Goal: Task Accomplishment & Management: Complete application form

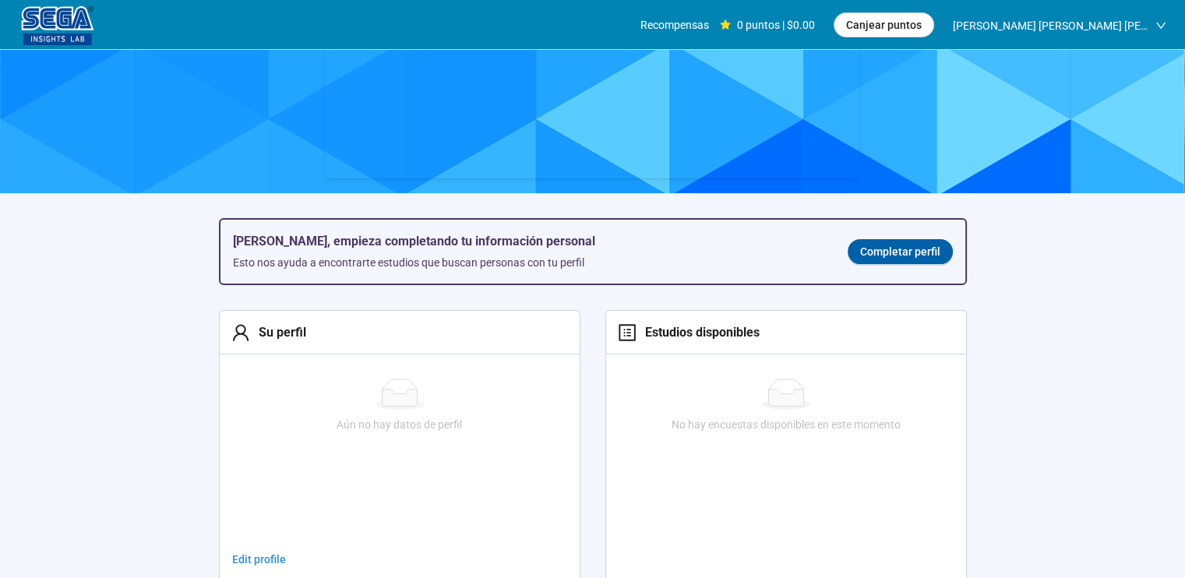
scroll to position [156, 0]
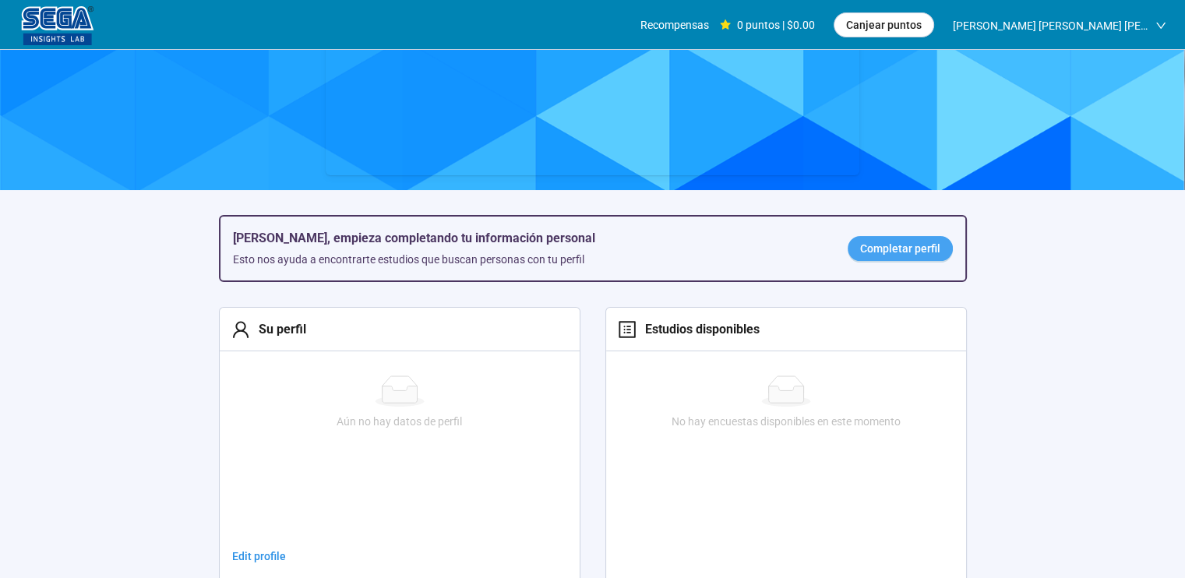
click at [884, 253] on span "Completar perfil" at bounding box center [900, 248] width 80 height 17
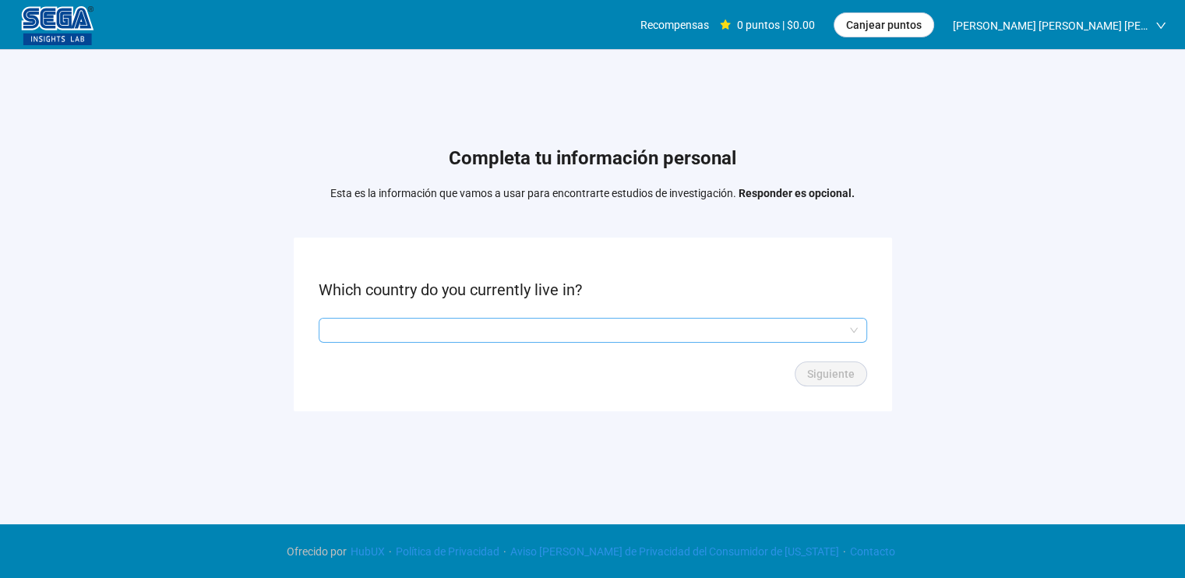
click at [543, 321] on input "search" at bounding box center [593, 330] width 530 height 23
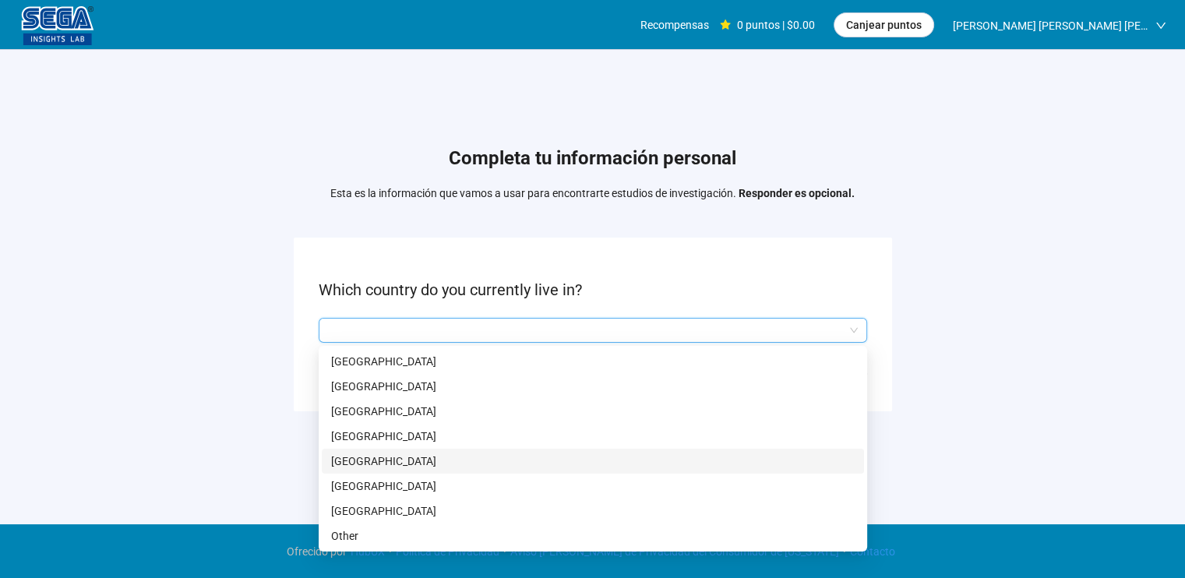
click at [497, 460] on p "[GEOGRAPHIC_DATA]" at bounding box center [592, 461] width 523 height 17
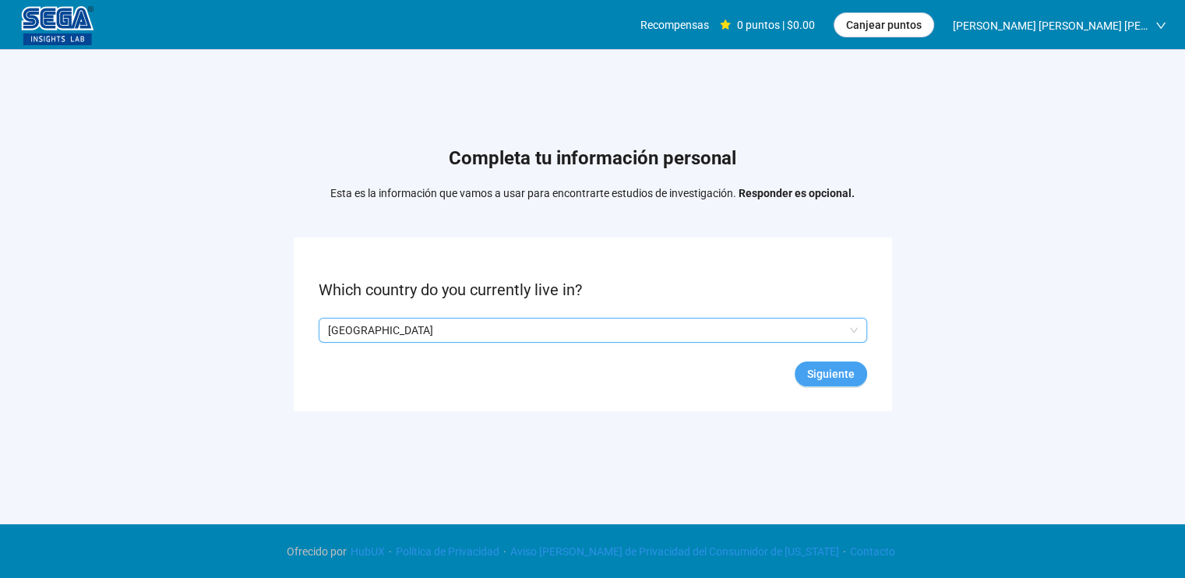
click at [820, 375] on span "Siguiente" at bounding box center [831, 373] width 48 height 17
click at [833, 340] on span at bounding box center [593, 330] width 530 height 23
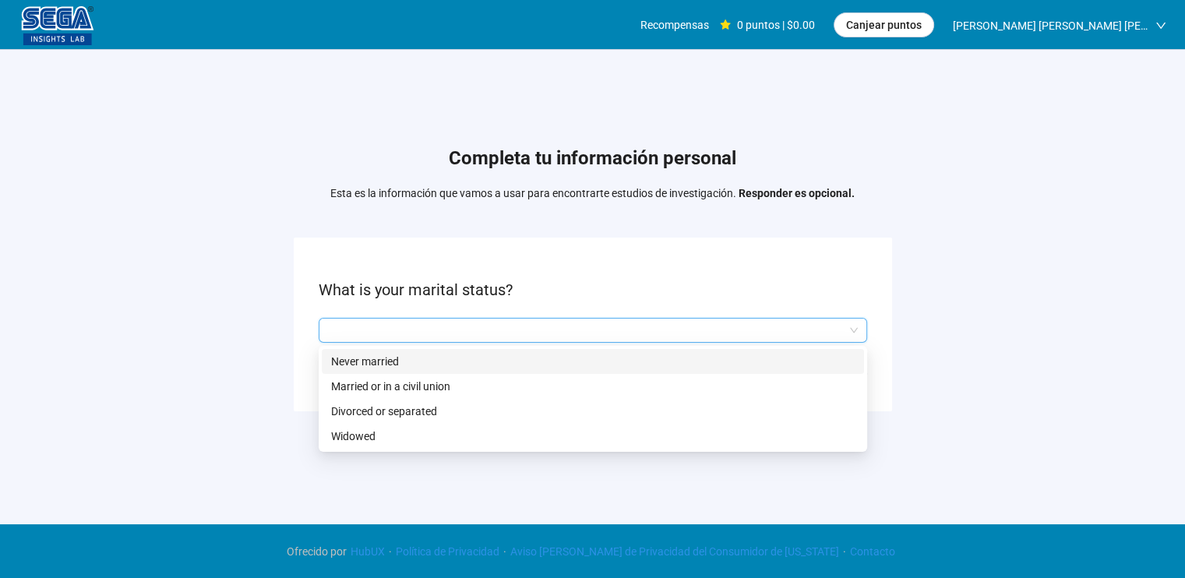
click at [551, 362] on p "Never married" at bounding box center [592, 361] width 523 height 17
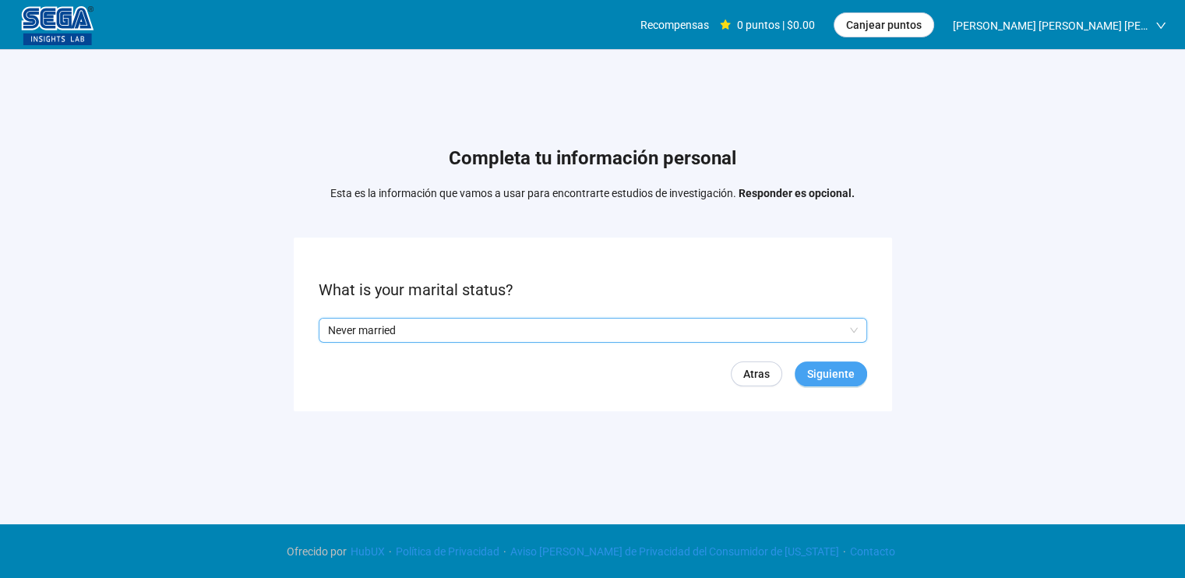
click at [829, 372] on span "Siguiente" at bounding box center [831, 373] width 48 height 17
click at [783, 344] on form "What is your age? Atras [GEOGRAPHIC_DATA]" at bounding box center [593, 325] width 598 height 174
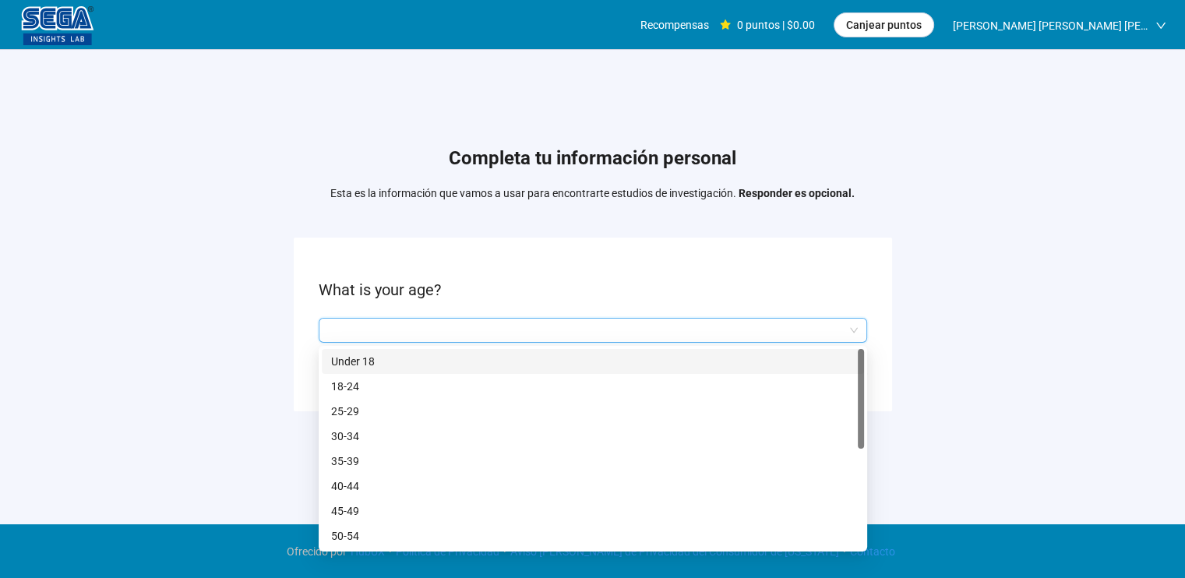
click at [773, 330] on input "search" at bounding box center [593, 330] width 530 height 23
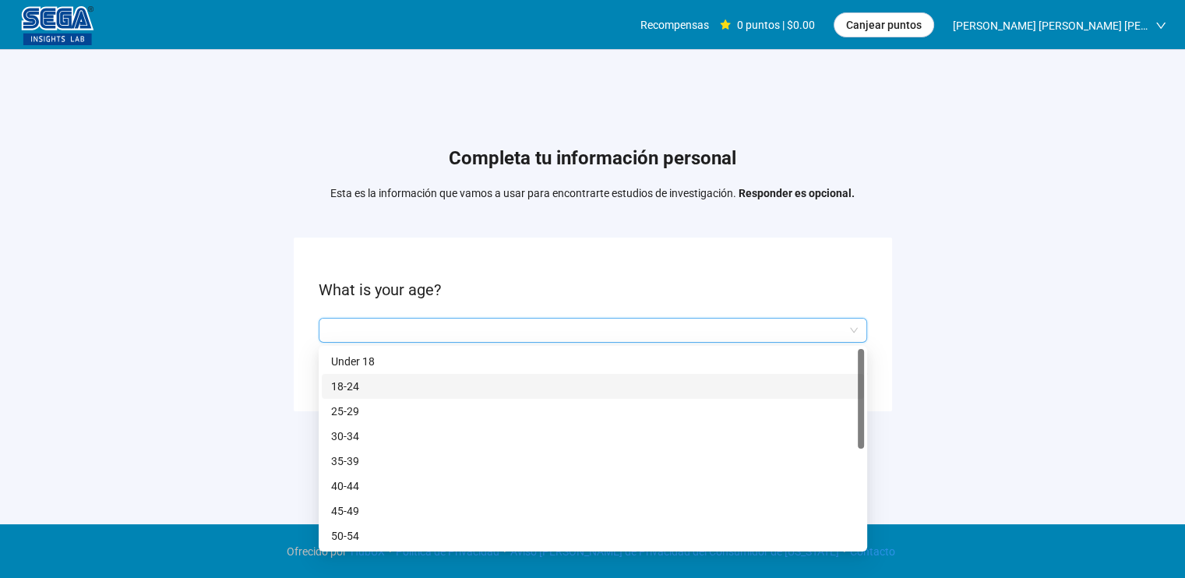
click at [564, 382] on p "18-24" at bounding box center [592, 386] width 523 height 17
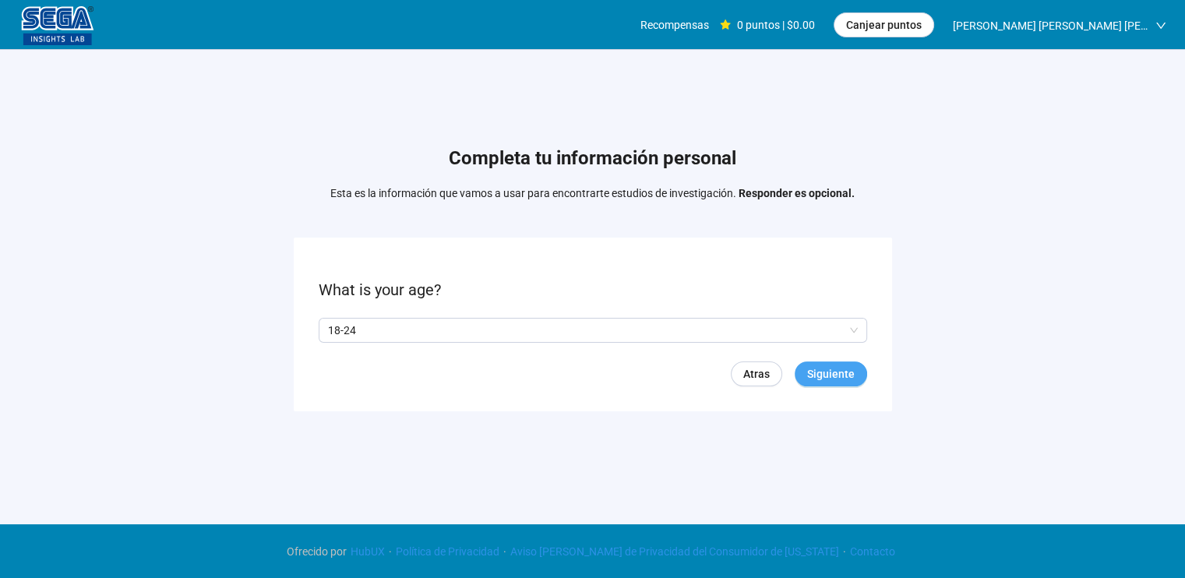
click at [829, 366] on span "Siguiente" at bounding box center [831, 373] width 48 height 17
click at [368, 324] on span at bounding box center [363, 330] width 12 height 12
click at [833, 373] on span "Siguiente" at bounding box center [831, 373] width 48 height 17
click at [548, 328] on input "search" at bounding box center [593, 330] width 530 height 23
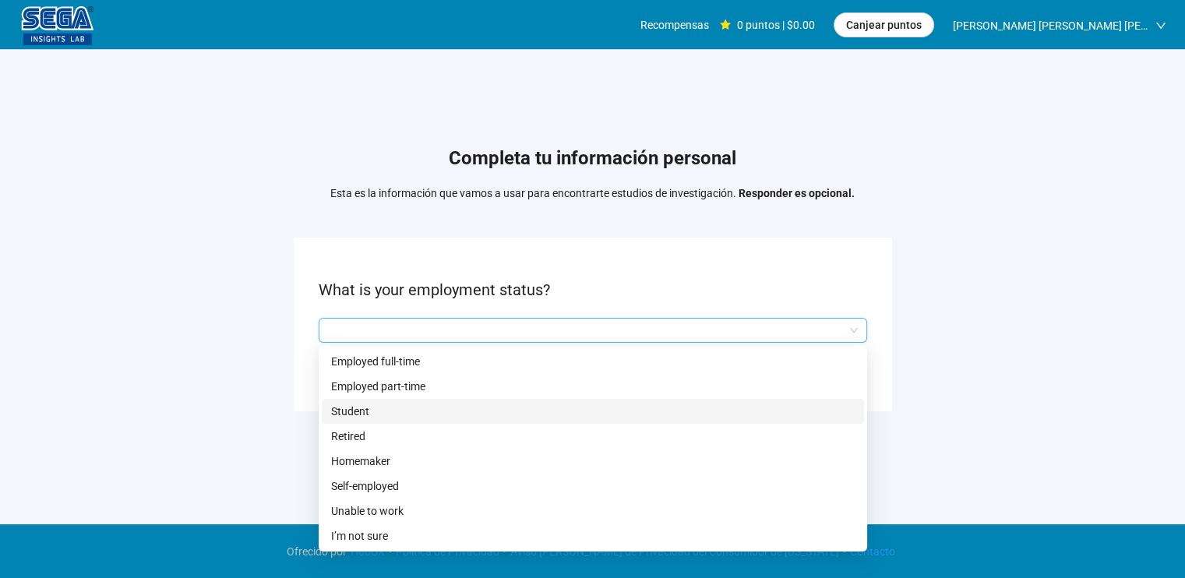
click at [470, 403] on p "Student" at bounding box center [592, 411] width 523 height 17
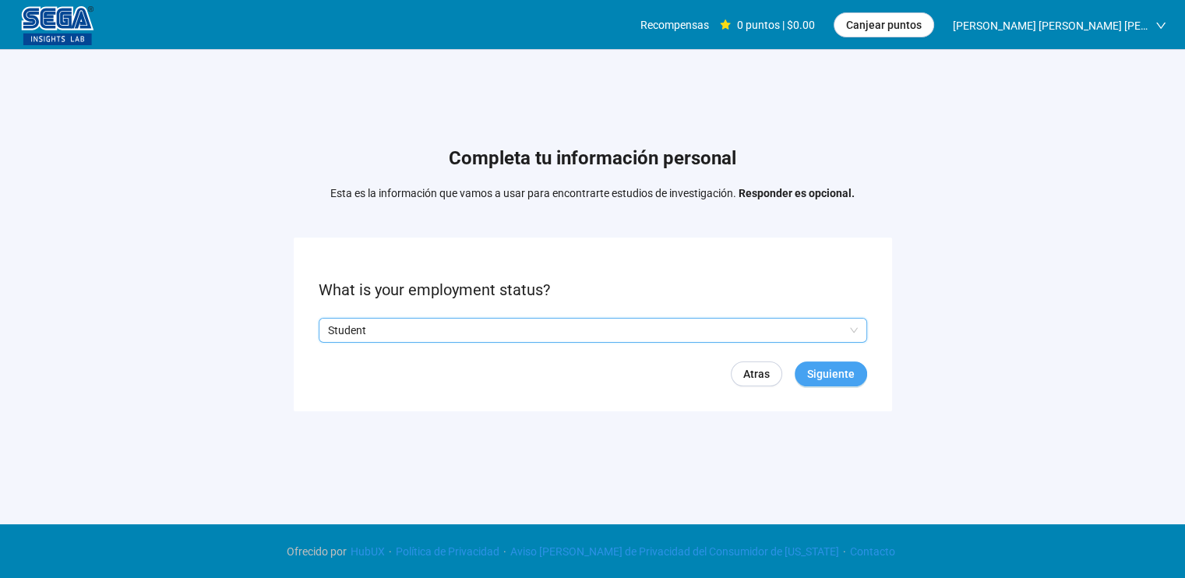
click at [815, 379] on span "Siguiente" at bounding box center [831, 373] width 48 height 17
click at [794, 337] on input "search" at bounding box center [593, 330] width 530 height 23
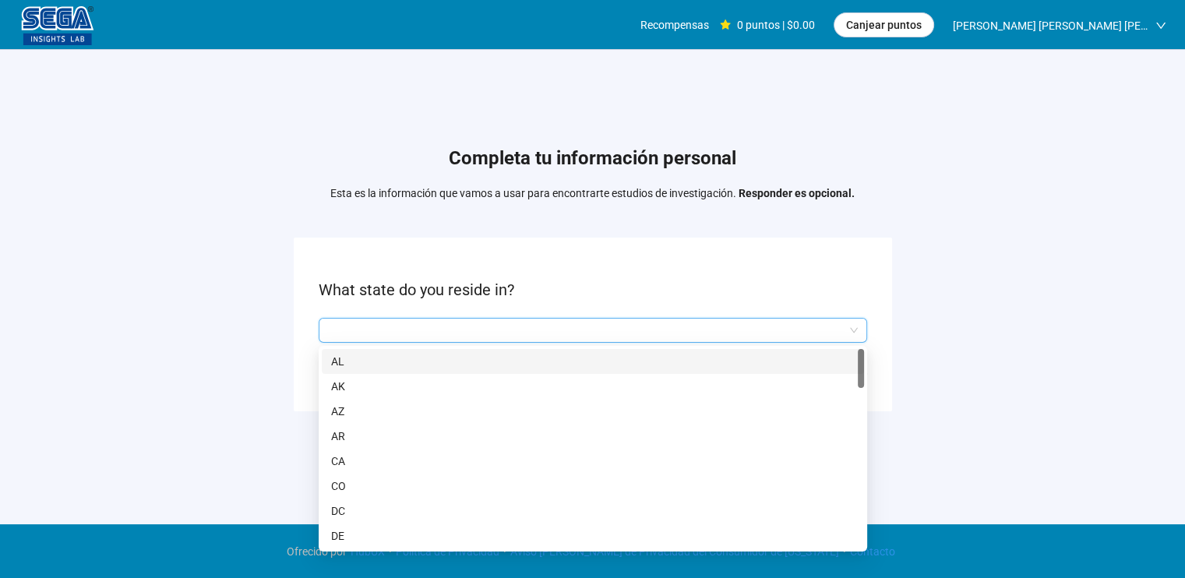
drag, startPoint x: 860, startPoint y: 366, endPoint x: 832, endPoint y: 291, distance: 79.9
click at [844, 320] on div "Q2hhcmFjdGVyaXN0aWNBbnN3ZXJOb2RlOjY0YTQ0Yjc2LTIzY2UtNDI1Zi04YTBmLTQ2YjdhMTY5YzY…" at bounding box center [593, 330] width 548 height 25
click at [828, 278] on p "What state do you reside in?" at bounding box center [593, 290] width 548 height 24
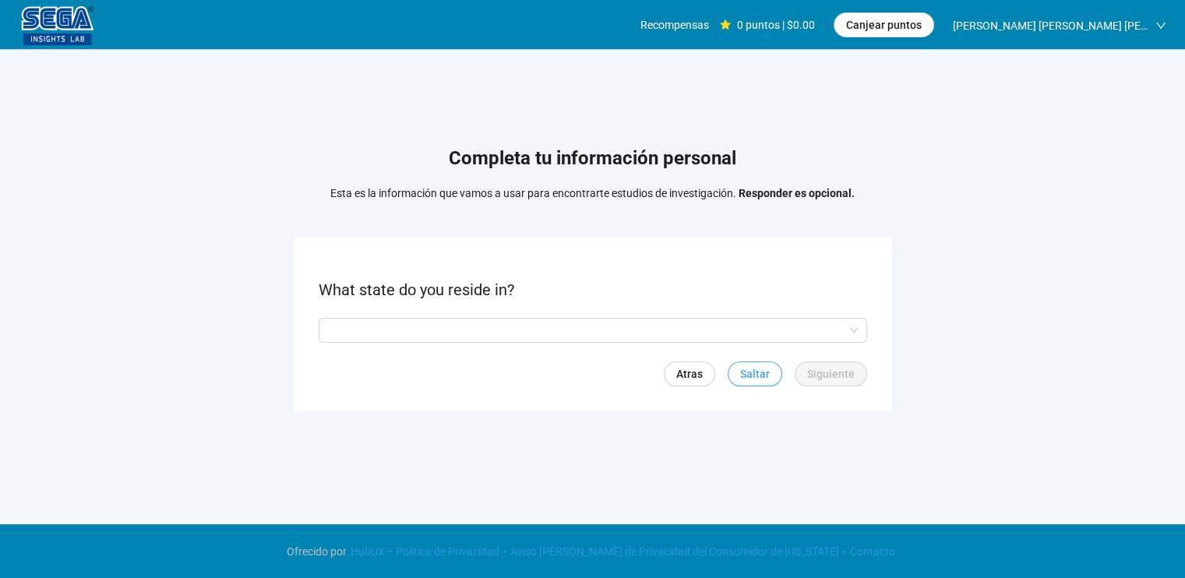
click at [759, 368] on span "Saltar" at bounding box center [755, 373] width 30 height 17
click at [685, 319] on input "search" at bounding box center [593, 330] width 530 height 23
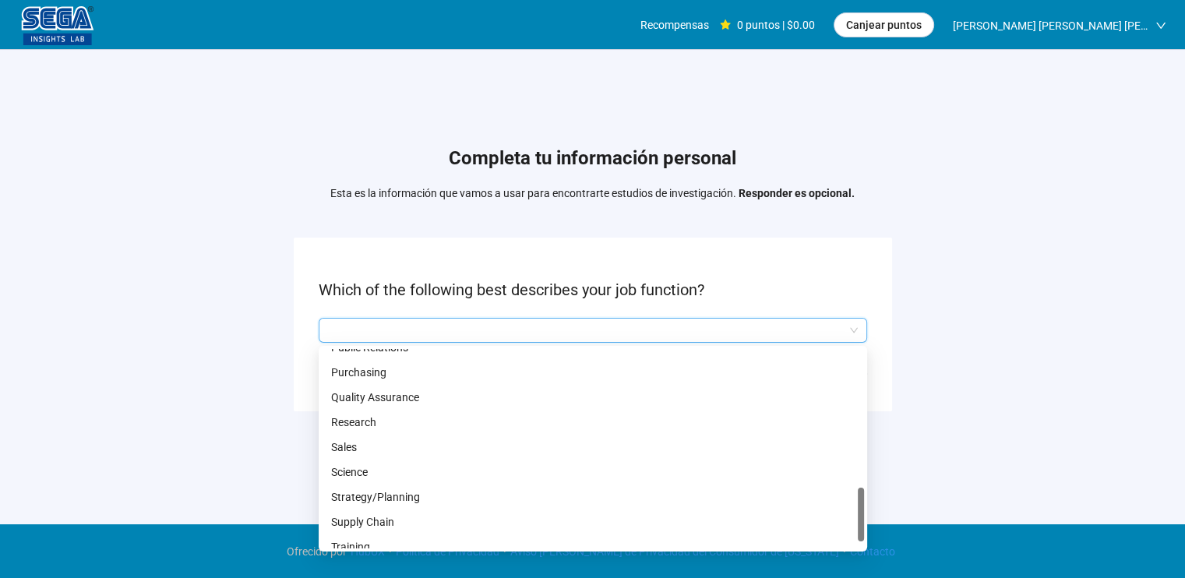
scroll to position [723, 0]
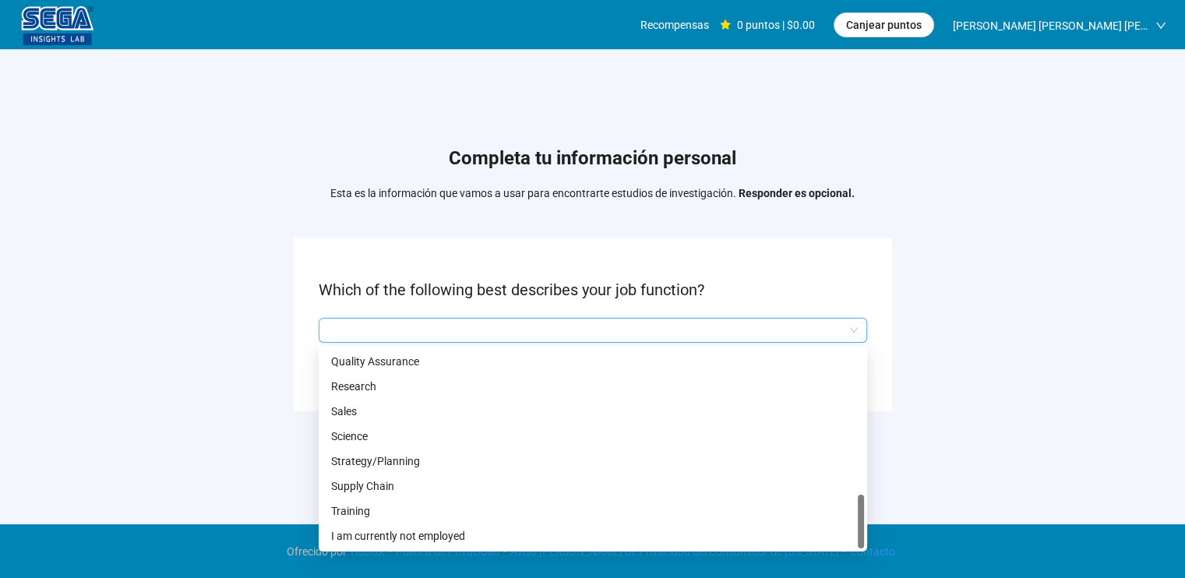
drag, startPoint x: 861, startPoint y: 433, endPoint x: 844, endPoint y: 526, distance: 94.1
click at [844, 526] on div "Purchasing Quality Assurance Research Sales Science Strategy/Planning Supply Ch…" at bounding box center [593, 448] width 542 height 199
click at [423, 532] on p "I am currently not employed" at bounding box center [592, 535] width 523 height 17
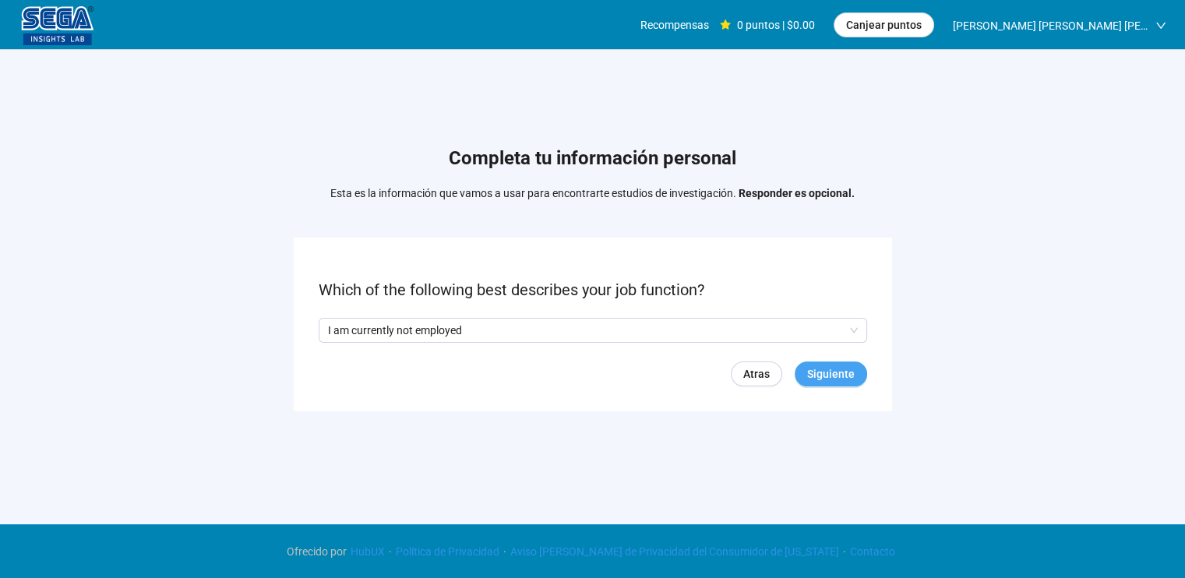
click at [822, 375] on span "Siguiente" at bounding box center [831, 373] width 48 height 17
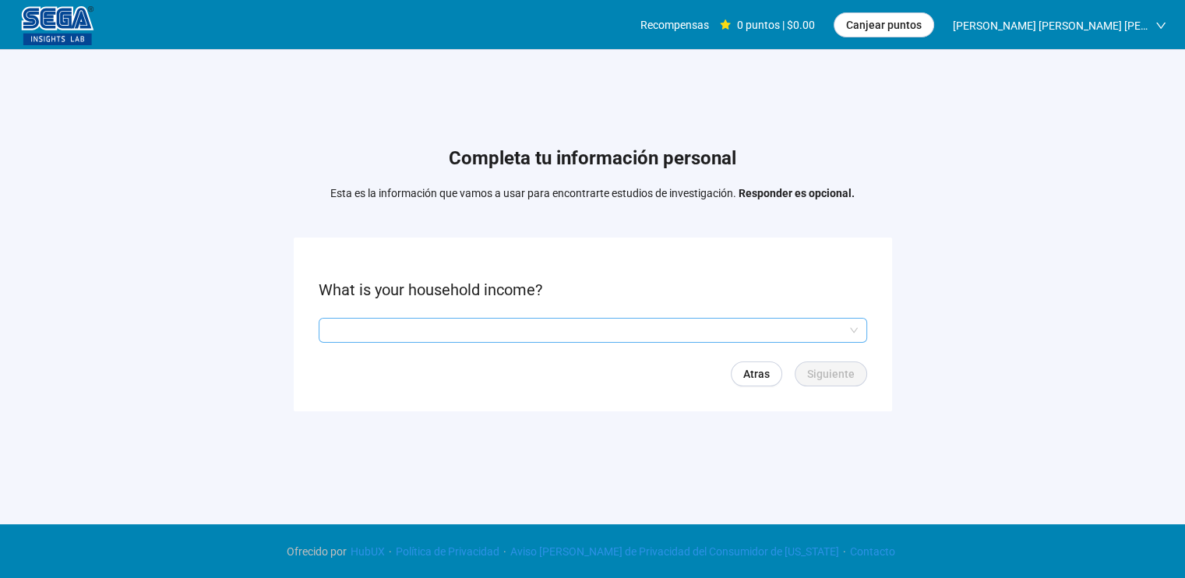
click at [670, 325] on input "search" at bounding box center [593, 330] width 530 height 23
click at [615, 330] on input "search" at bounding box center [593, 330] width 530 height 23
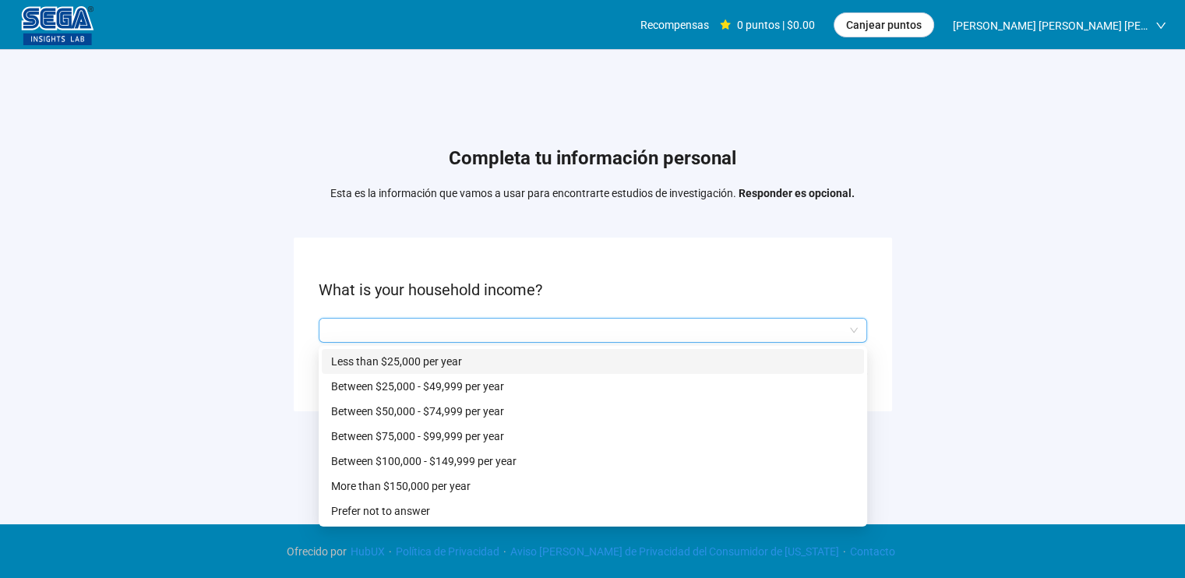
click at [523, 364] on p "Less than $25,000 per year" at bounding box center [592, 361] width 523 height 17
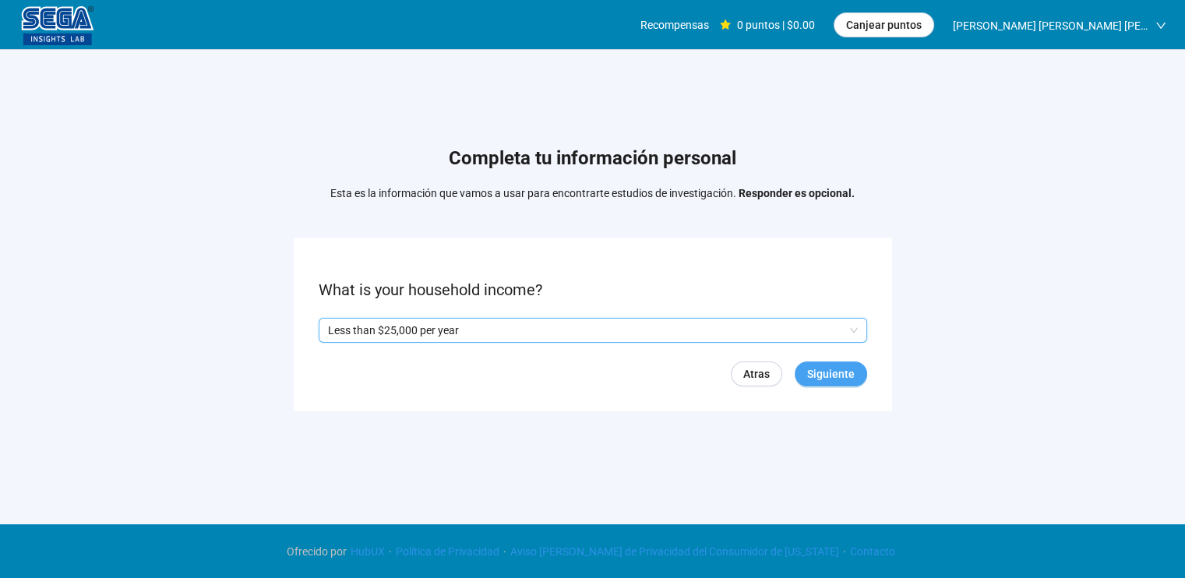
click at [832, 372] on span "Siguiente" at bounding box center [831, 373] width 48 height 17
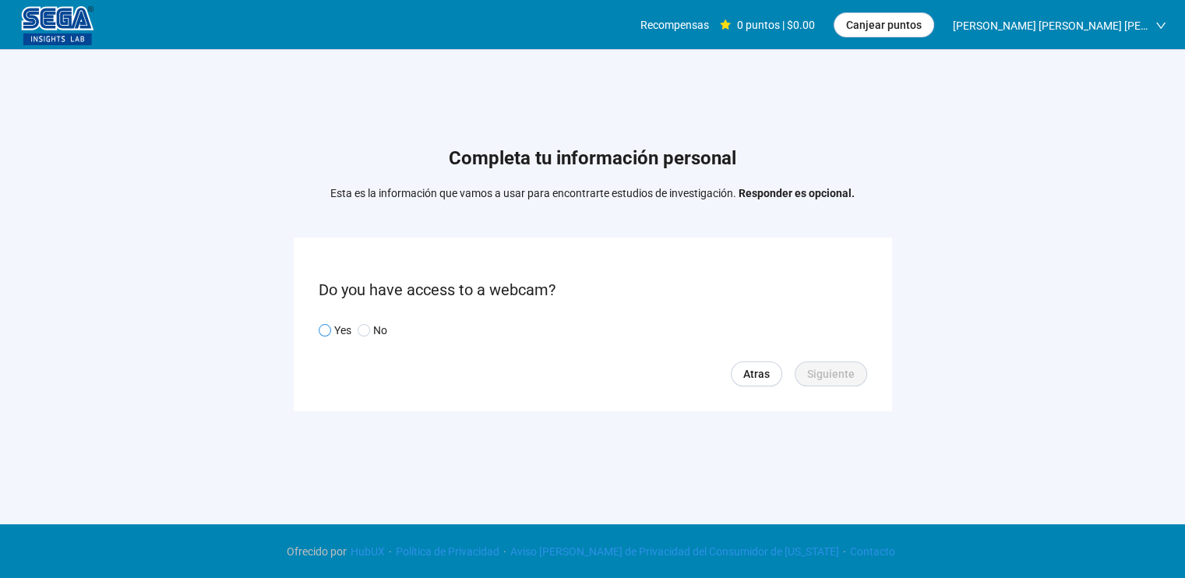
click at [339, 328] on p "Yes" at bounding box center [342, 330] width 17 height 17
click at [831, 370] on span "Siguiente" at bounding box center [831, 373] width 48 height 17
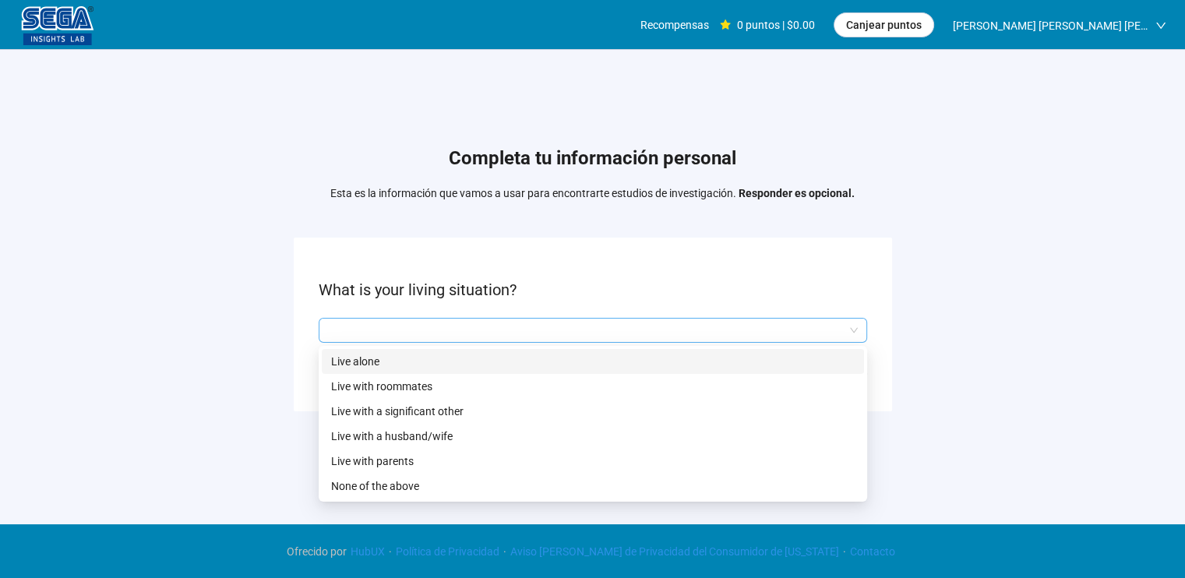
click at [689, 341] on div at bounding box center [593, 330] width 548 height 25
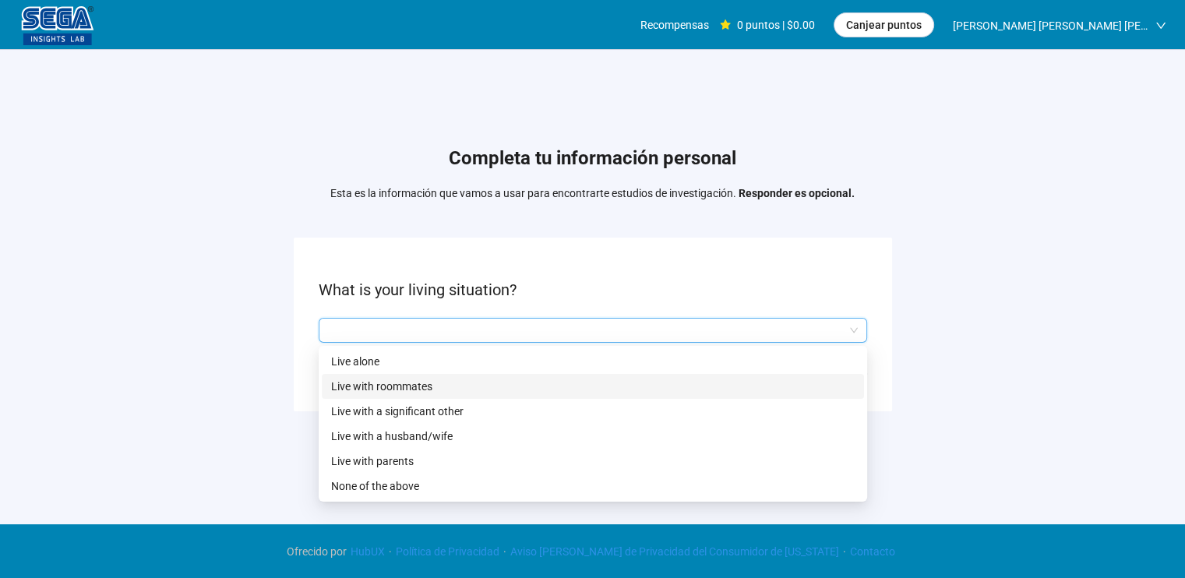
click at [498, 381] on p "Live with roommates" at bounding box center [592, 386] width 523 height 17
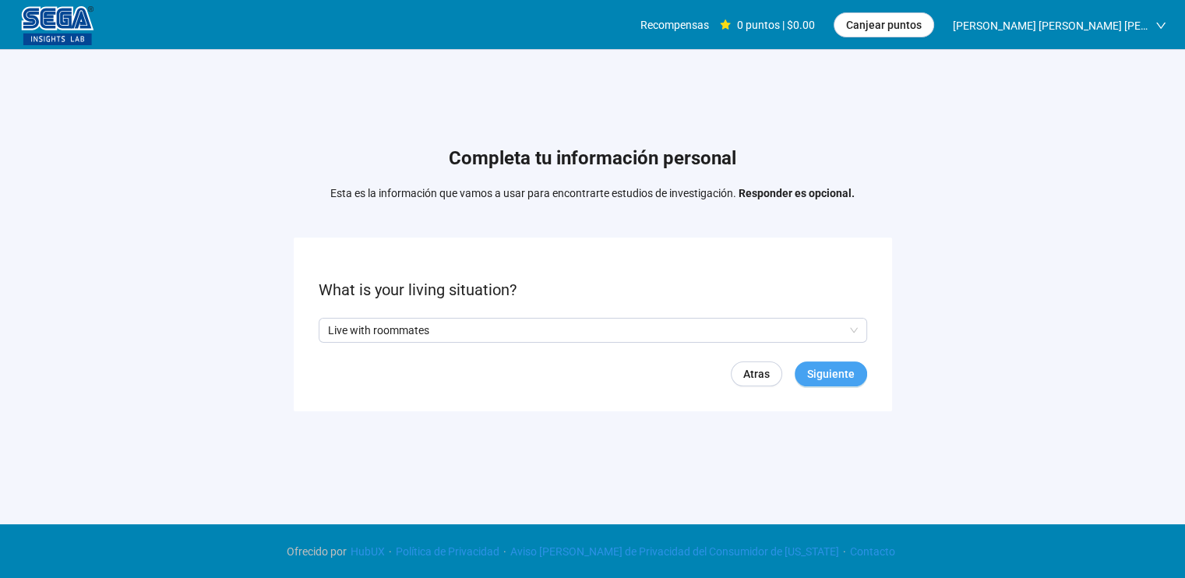
click at [820, 376] on span "Siguiente" at bounding box center [831, 373] width 48 height 17
click at [771, 326] on input "search" at bounding box center [593, 330] width 530 height 23
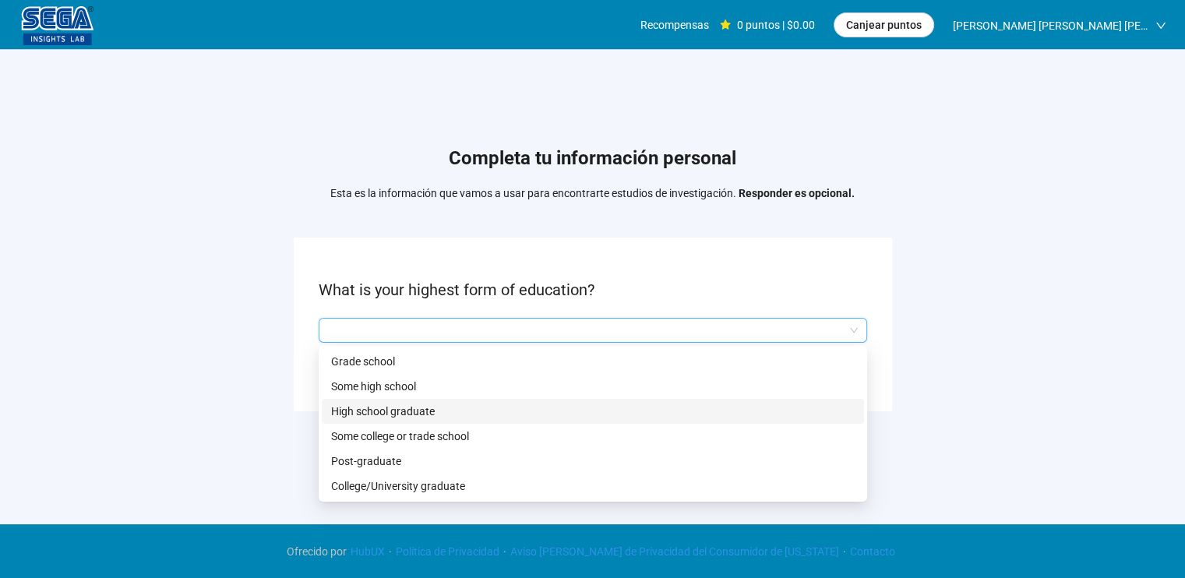
click at [484, 410] on p "High school graduate" at bounding box center [592, 411] width 523 height 17
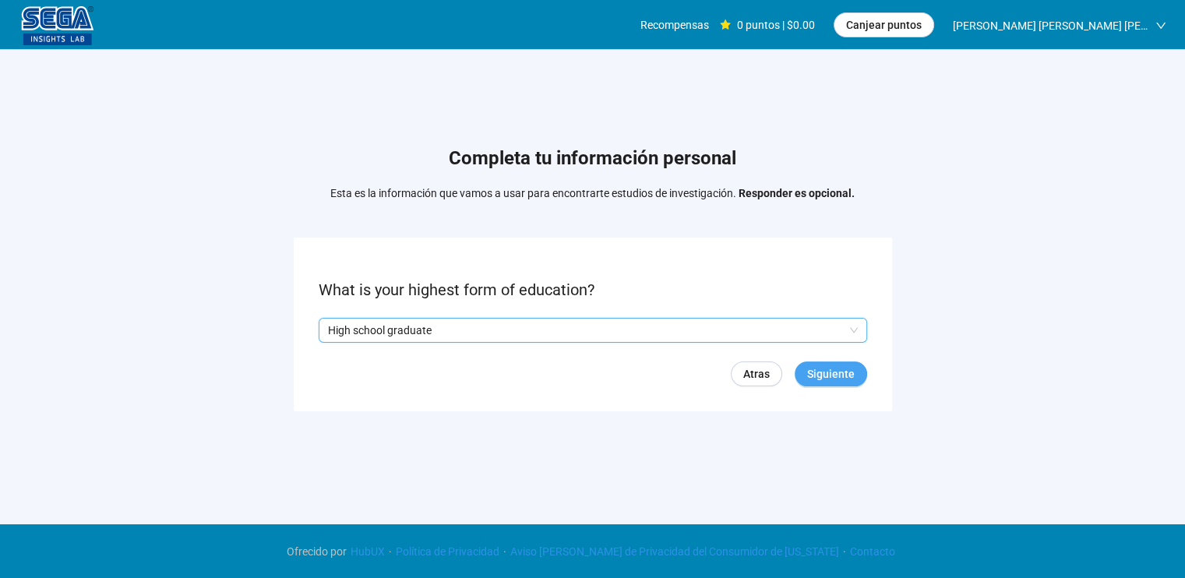
click at [822, 373] on span "Siguiente" at bounding box center [831, 373] width 48 height 17
click at [736, 333] on input "search" at bounding box center [593, 330] width 530 height 23
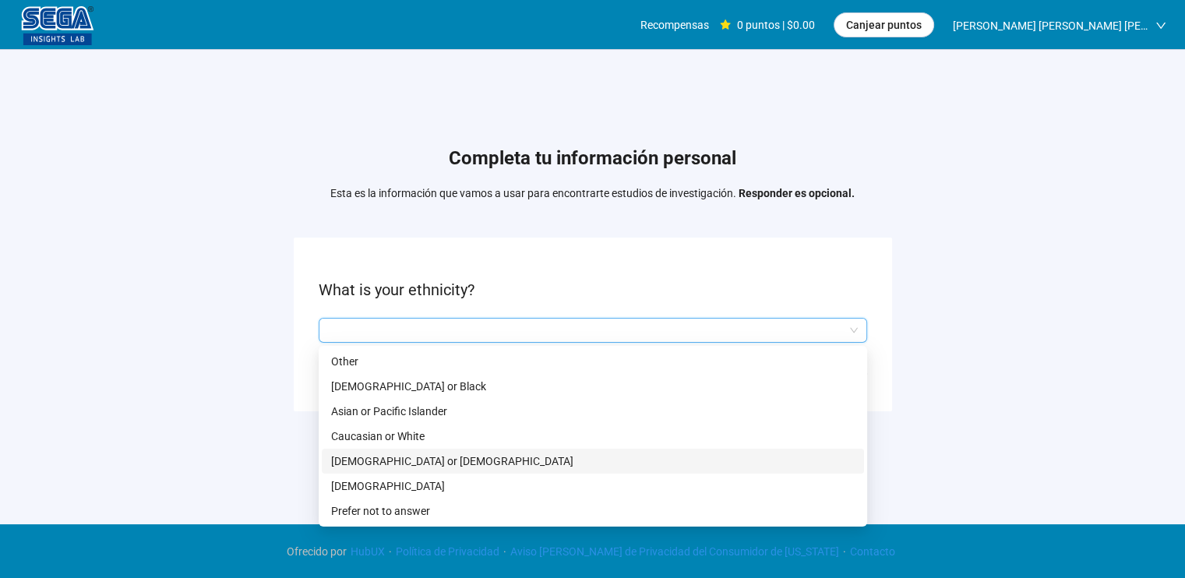
click at [475, 461] on p "[DEMOGRAPHIC_DATA] or [DEMOGRAPHIC_DATA]" at bounding box center [592, 461] width 523 height 17
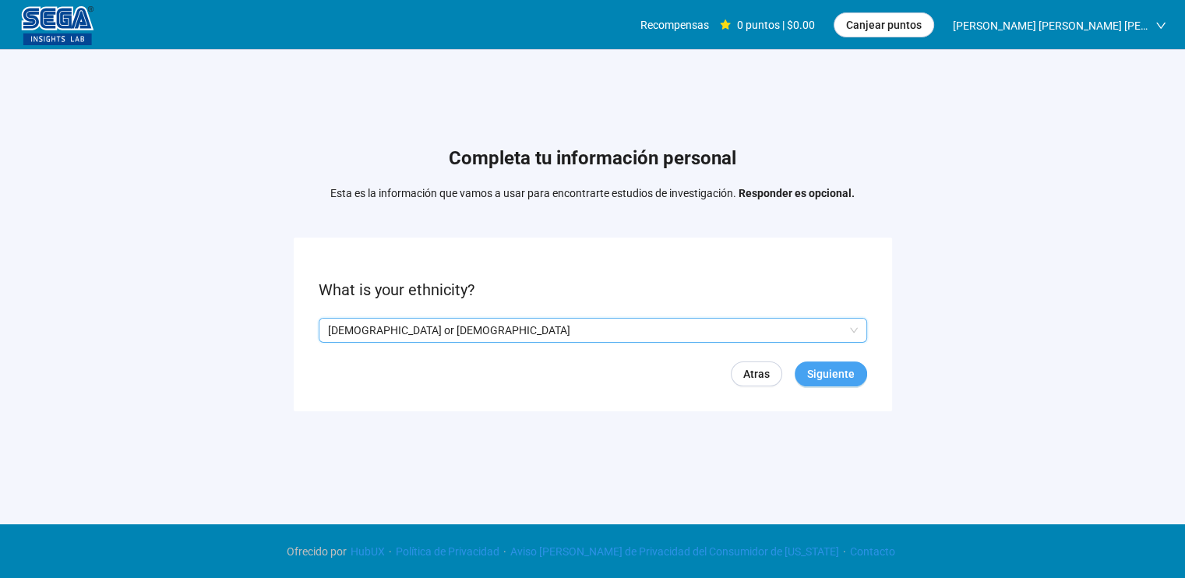
click at [828, 379] on span "Siguiente" at bounding box center [831, 373] width 48 height 17
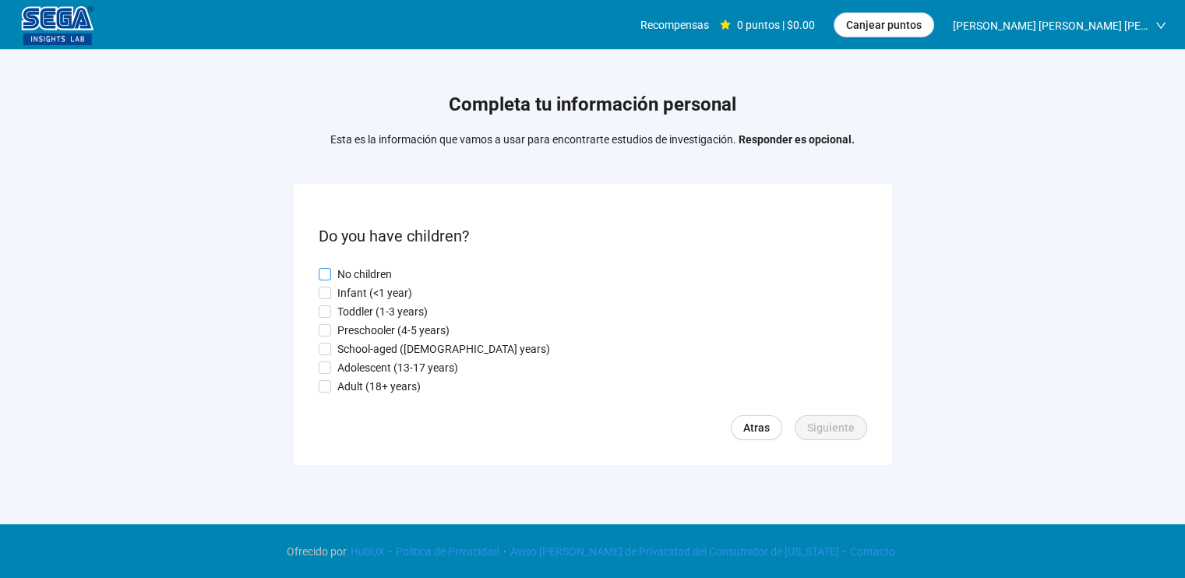
click at [334, 270] on span "No children" at bounding box center [364, 274] width 67 height 17
click at [835, 426] on span "Siguiente" at bounding box center [831, 427] width 48 height 17
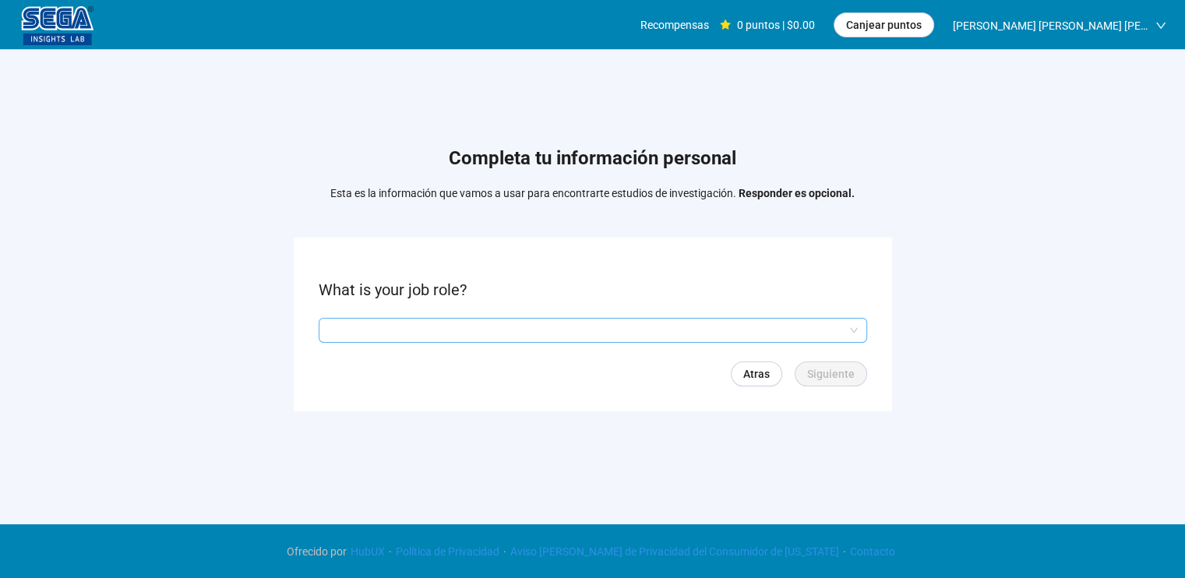
click at [755, 328] on input "search" at bounding box center [593, 330] width 530 height 23
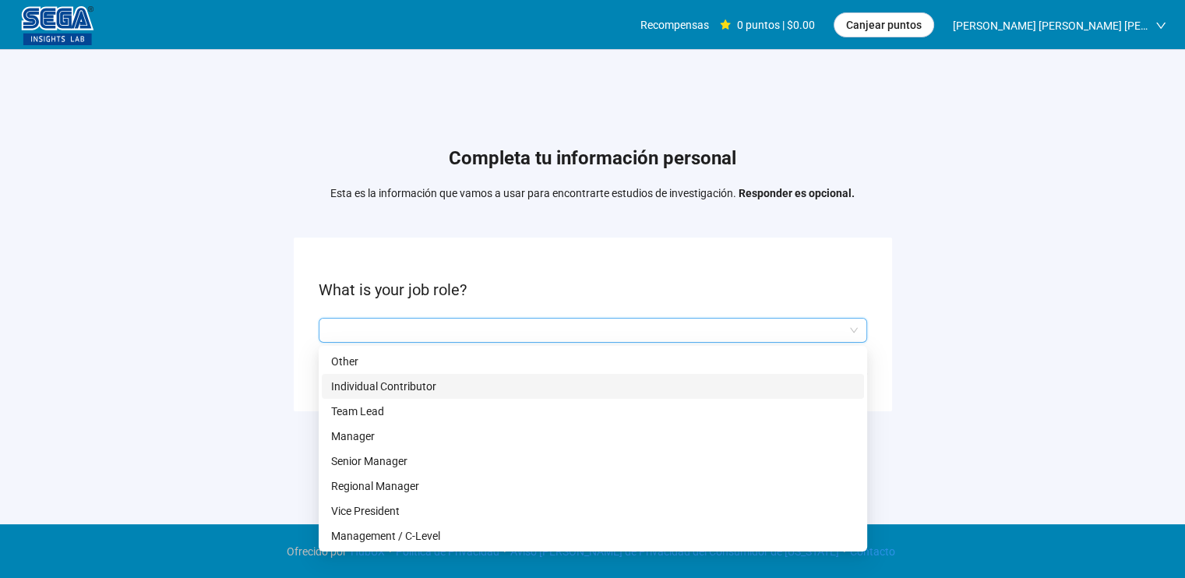
drag, startPoint x: 861, startPoint y: 389, endPoint x: 859, endPoint y: 354, distance: 35.1
click at [859, 354] on div "Other Individual Contributor Team Lead Manager Senior Manager Regional Manager …" at bounding box center [593, 448] width 542 height 199
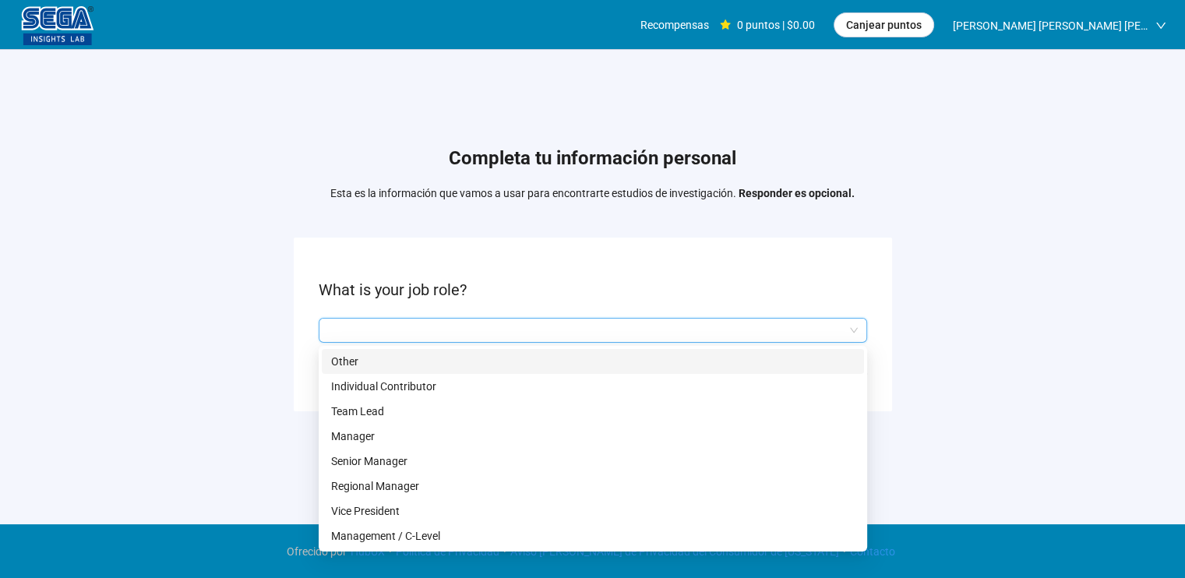
click at [974, 329] on div "Completa tu información personal Esta es la información que vamos a usar para e…" at bounding box center [592, 282] width 1185 height 465
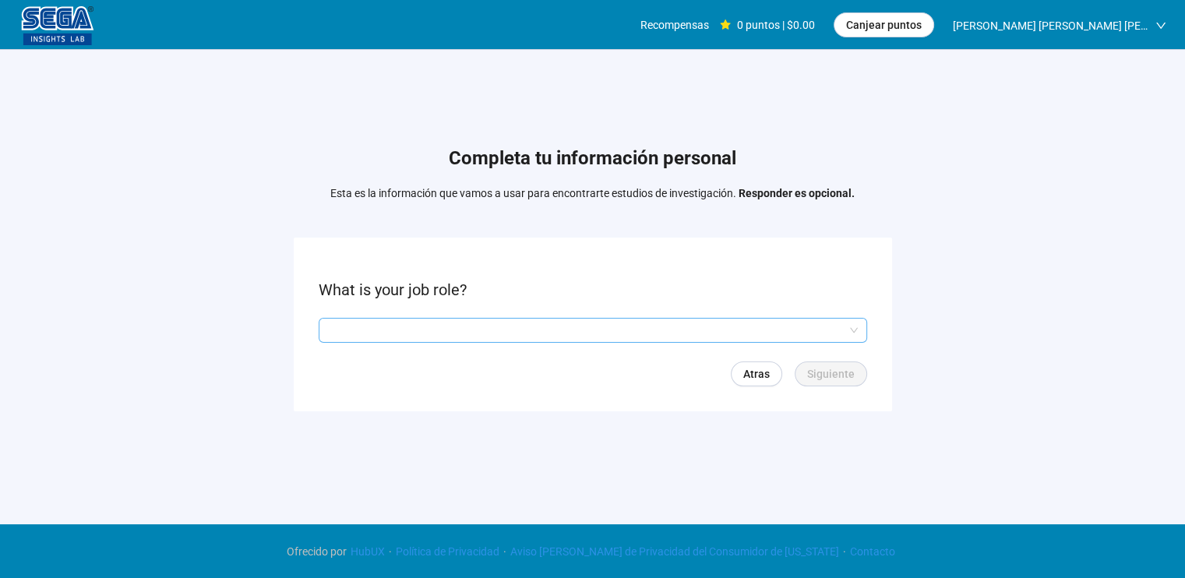
click at [806, 330] on input "search" at bounding box center [593, 330] width 530 height 23
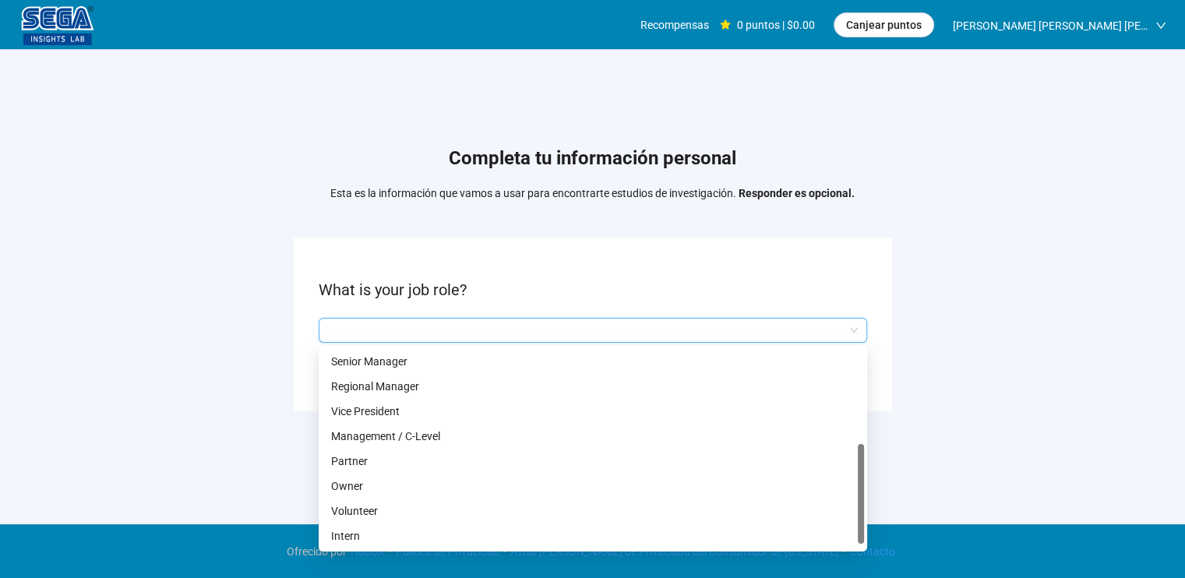
scroll to position [100, 0]
drag, startPoint x: 861, startPoint y: 390, endPoint x: 808, endPoint y: 520, distance: 140.4
click at [843, 519] on div "Manager Senior Manager Regional Manager Vice President Management / C-Level Par…" at bounding box center [593, 448] width 542 height 199
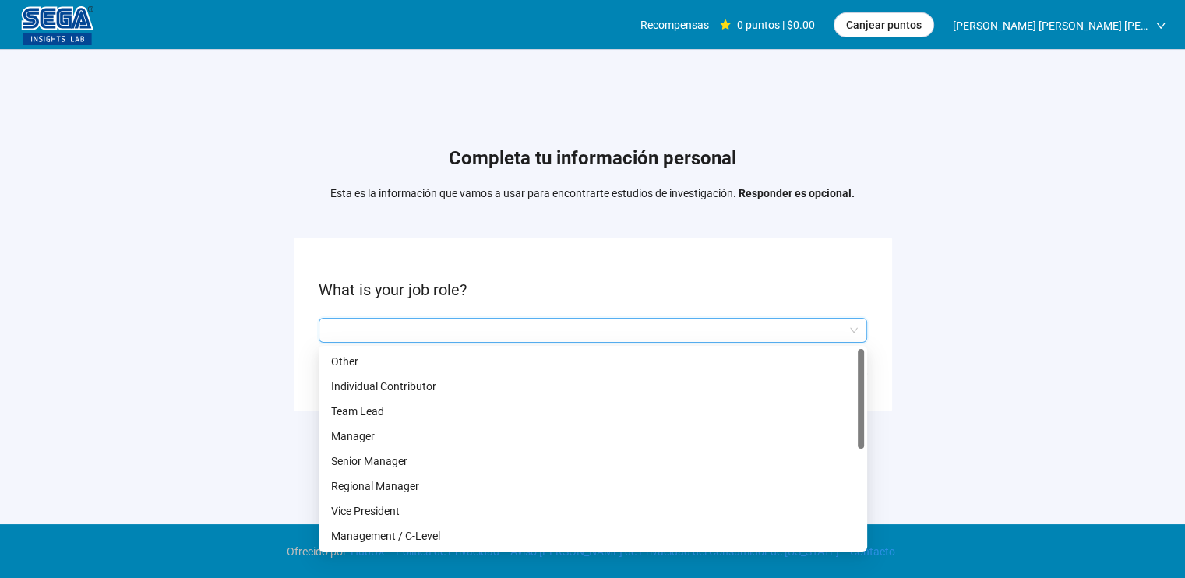
drag, startPoint x: 861, startPoint y: 490, endPoint x: 859, endPoint y: 362, distance: 127.7
click at [859, 362] on div at bounding box center [861, 399] width 6 height 100
click at [757, 357] on p "Other" at bounding box center [592, 361] width 523 height 17
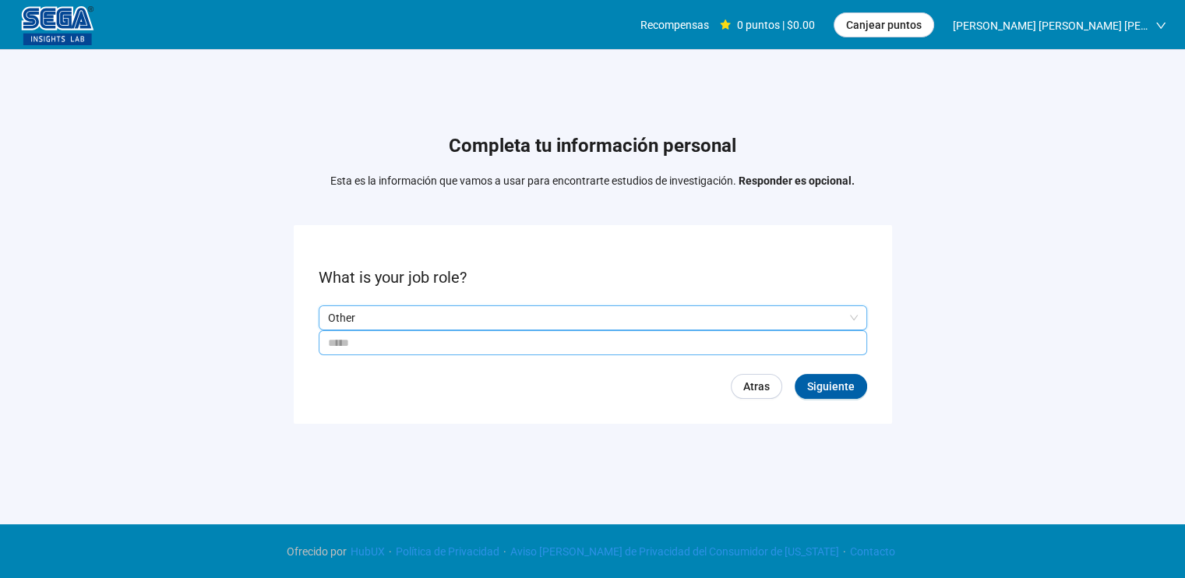
click at [807, 349] on input "text" at bounding box center [593, 342] width 548 height 25
type input "**********"
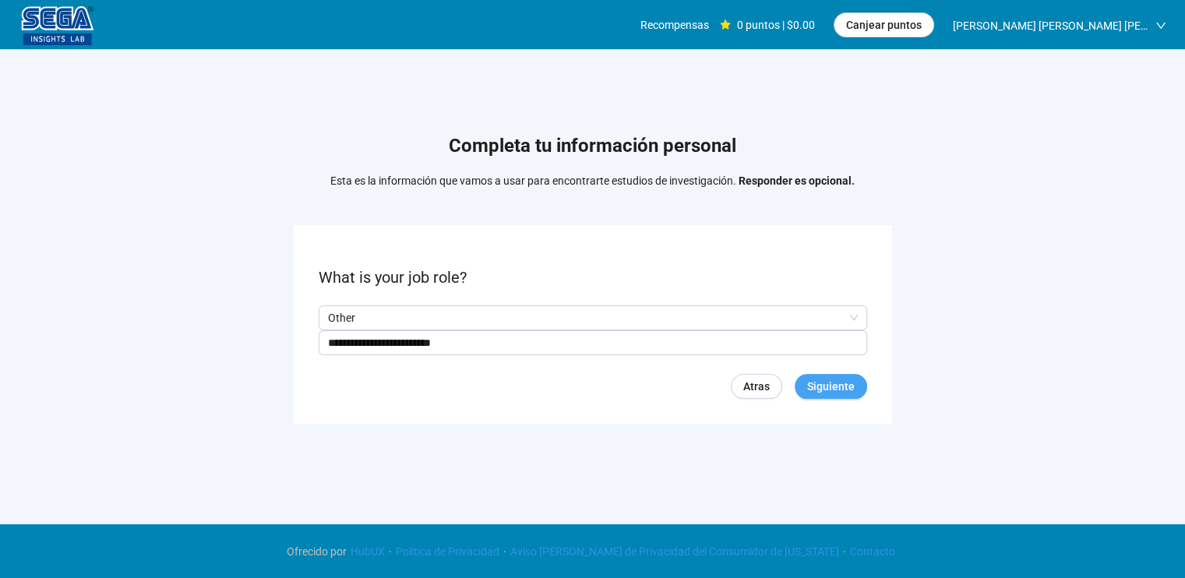
click at [829, 379] on span "Siguiente" at bounding box center [831, 386] width 48 height 17
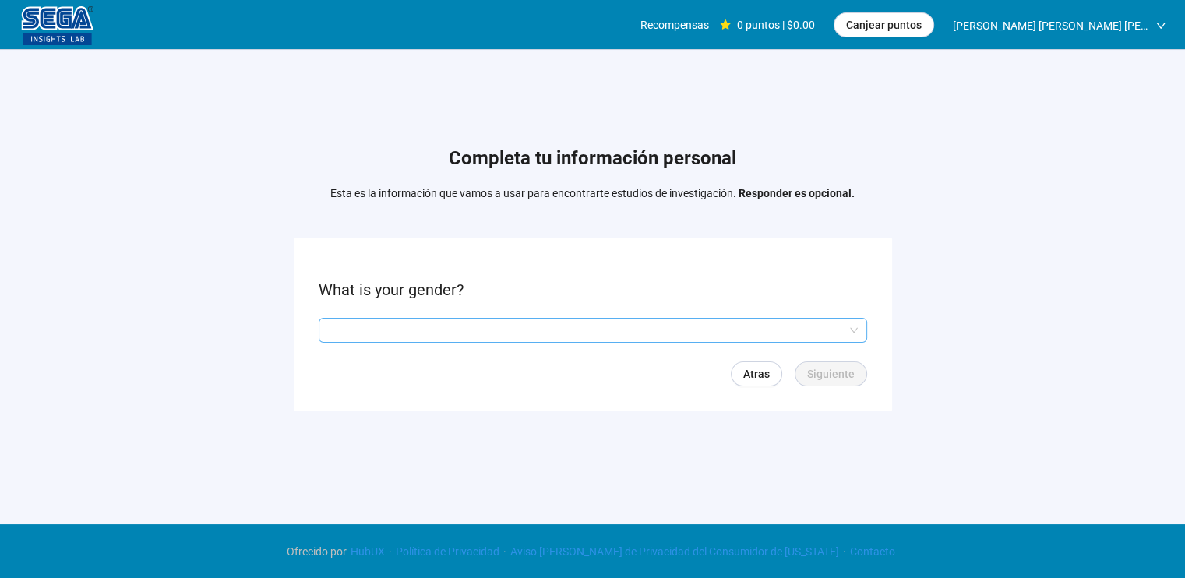
click at [776, 322] on input "search" at bounding box center [593, 330] width 530 height 23
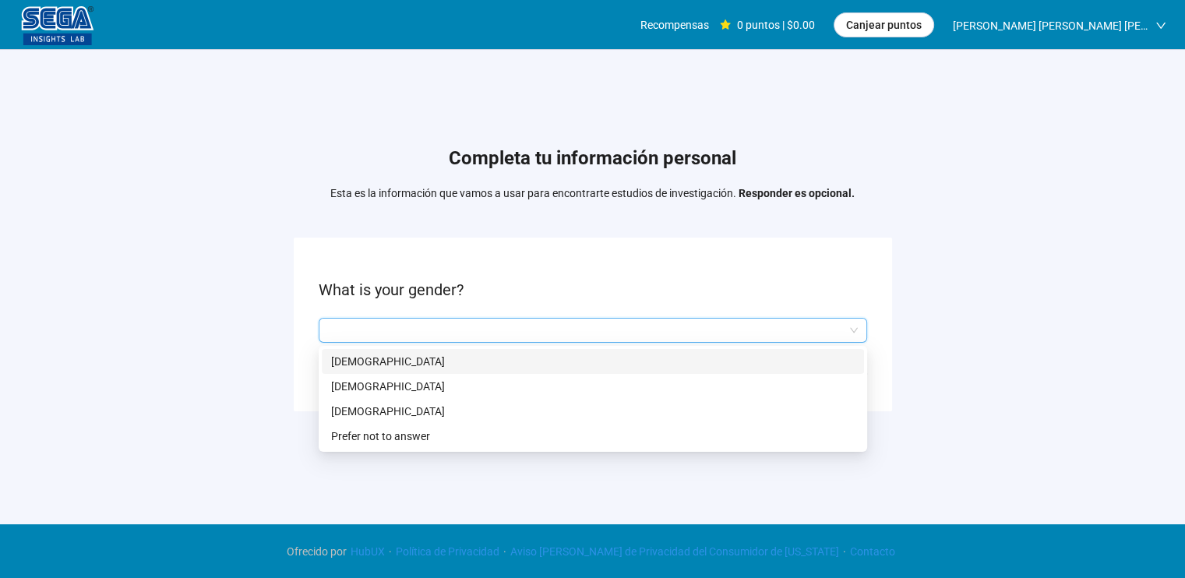
click at [718, 367] on p "[DEMOGRAPHIC_DATA]" at bounding box center [592, 361] width 523 height 17
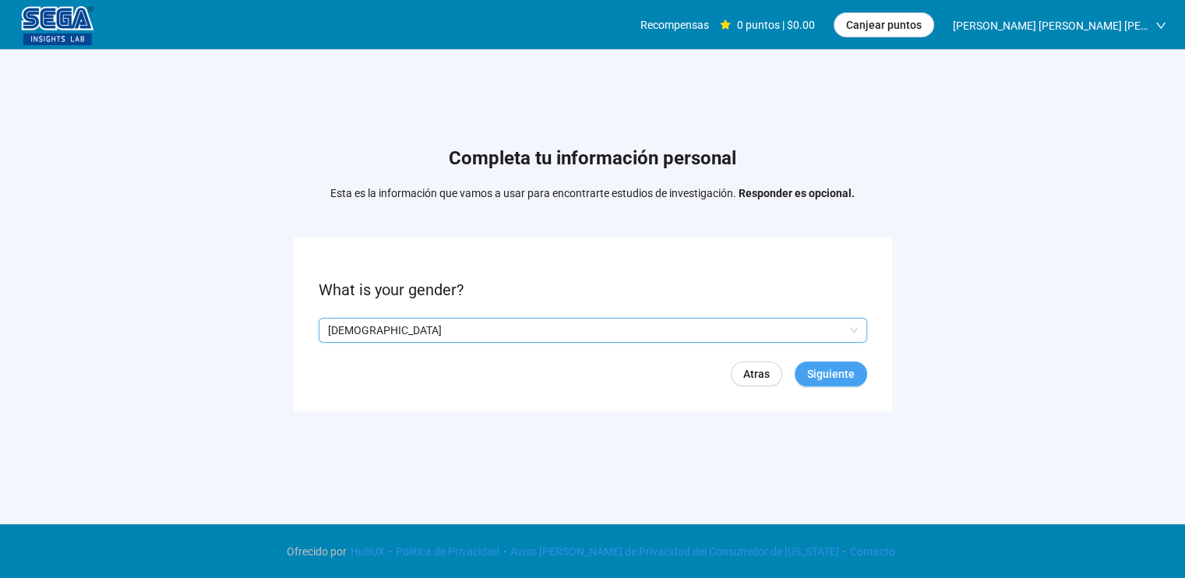
click at [843, 367] on span "Siguiente" at bounding box center [831, 373] width 48 height 17
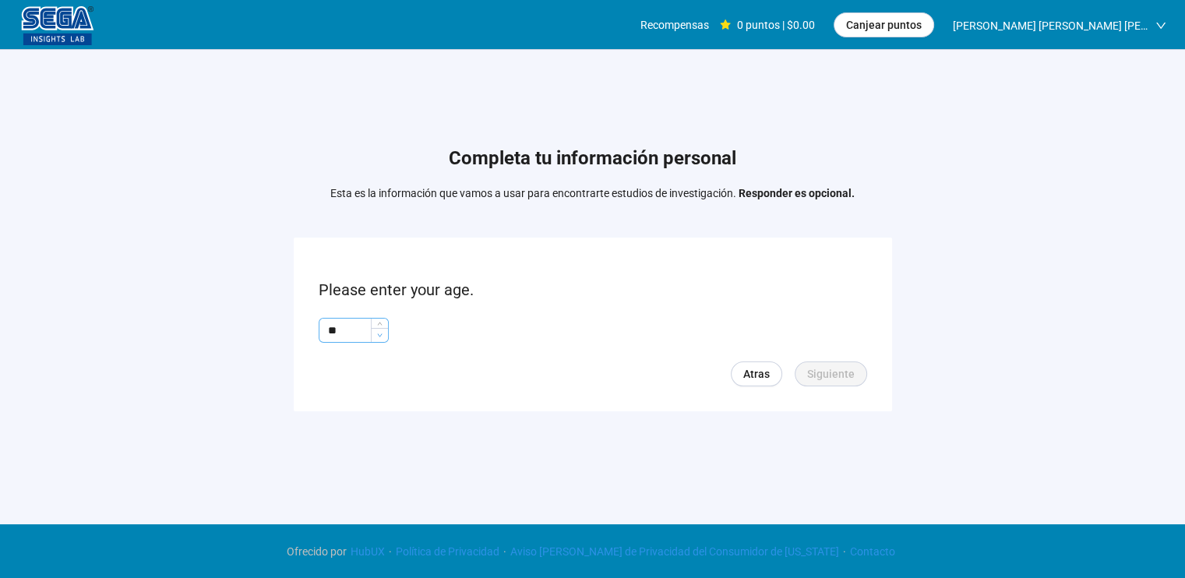
click at [377, 329] on span "Decrease Value" at bounding box center [379, 335] width 17 height 14
type input "*"
type input "**"
click at [822, 375] on span "Siguiente" at bounding box center [831, 373] width 48 height 17
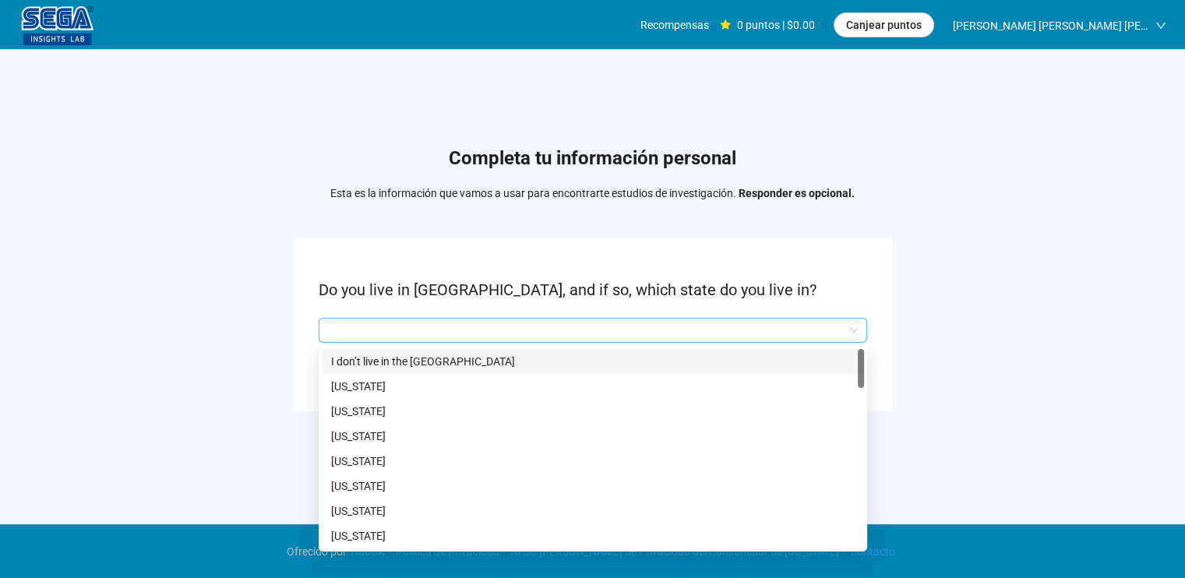
click at [700, 333] on input "search" at bounding box center [593, 330] width 530 height 23
click at [643, 361] on p "I don’t live in the [GEOGRAPHIC_DATA]" at bounding box center [592, 361] width 523 height 17
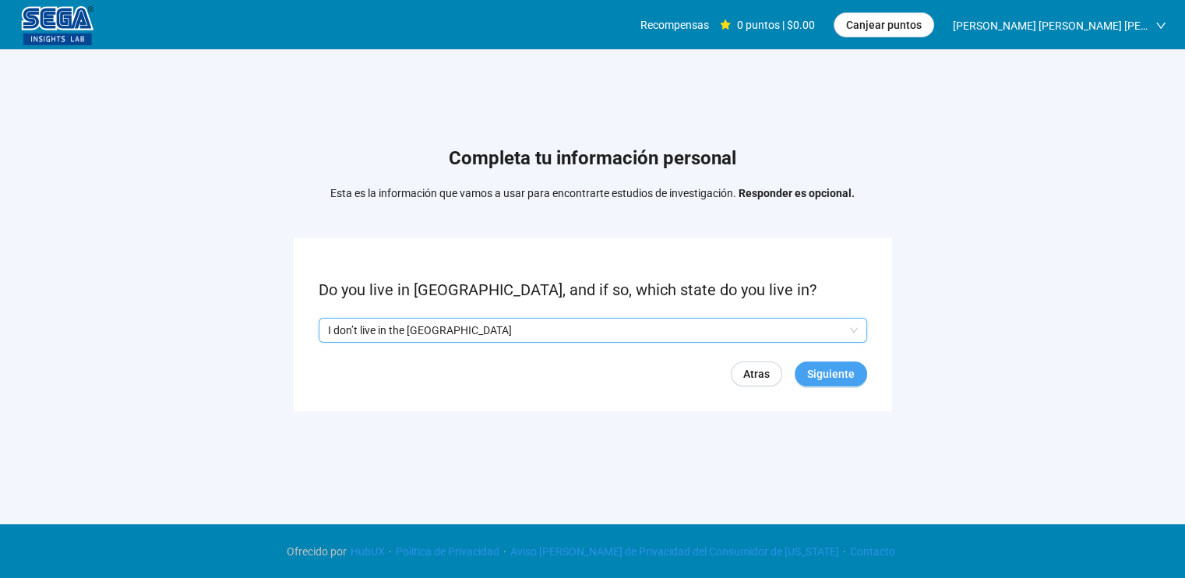
click at [836, 379] on span "Siguiente" at bounding box center [831, 373] width 48 height 17
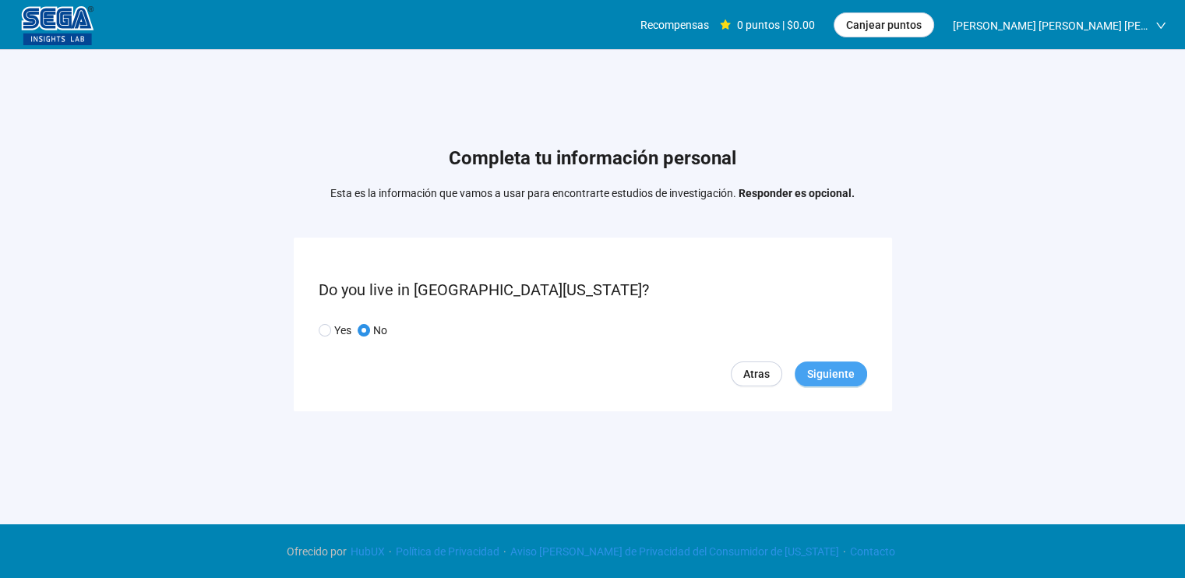
click at [840, 374] on span "Siguiente" at bounding box center [831, 373] width 48 height 17
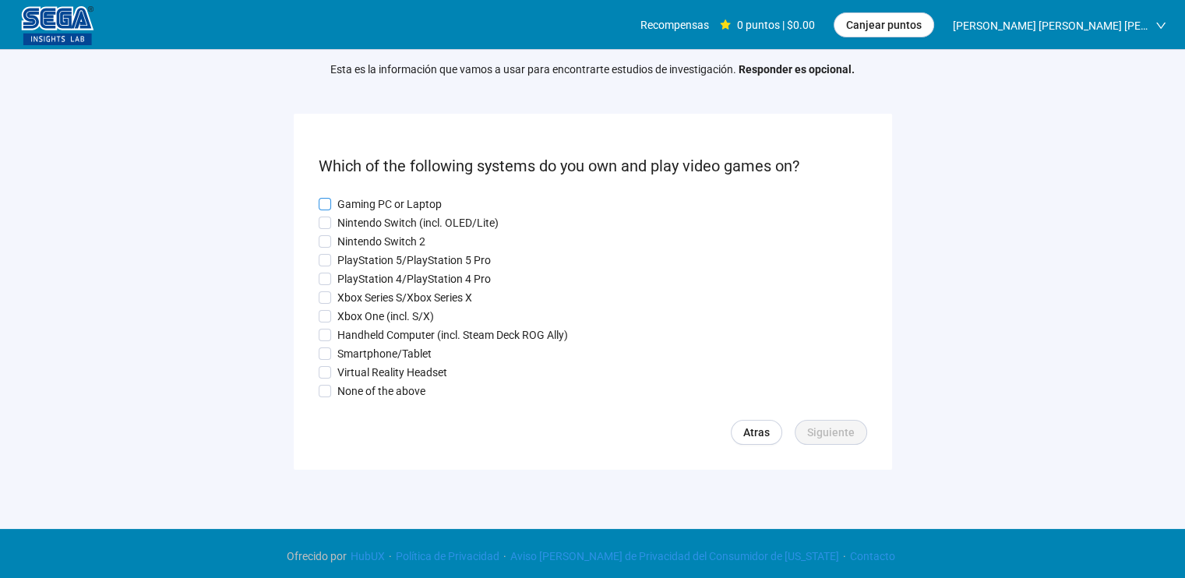
scroll to position [72, 0]
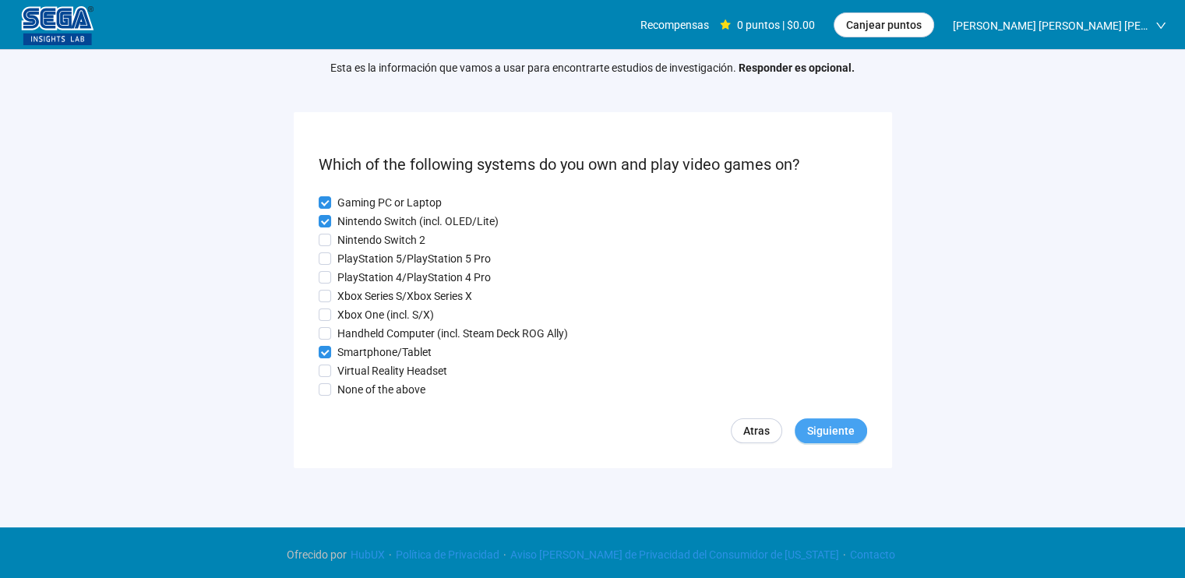
click at [822, 432] on span "Siguiente" at bounding box center [831, 430] width 48 height 17
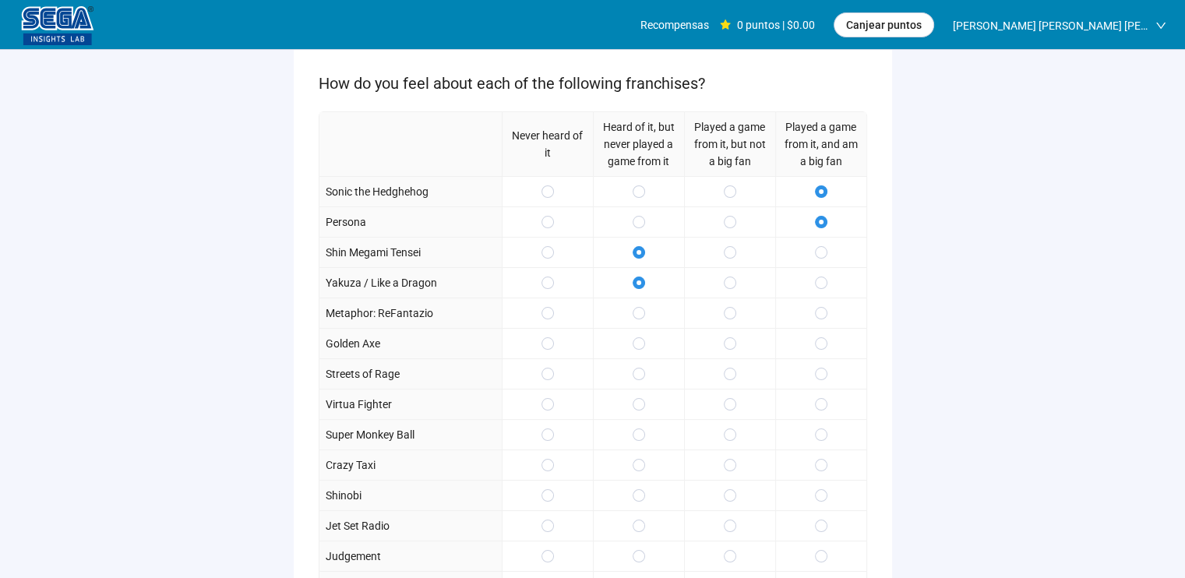
scroll to position [156, 0]
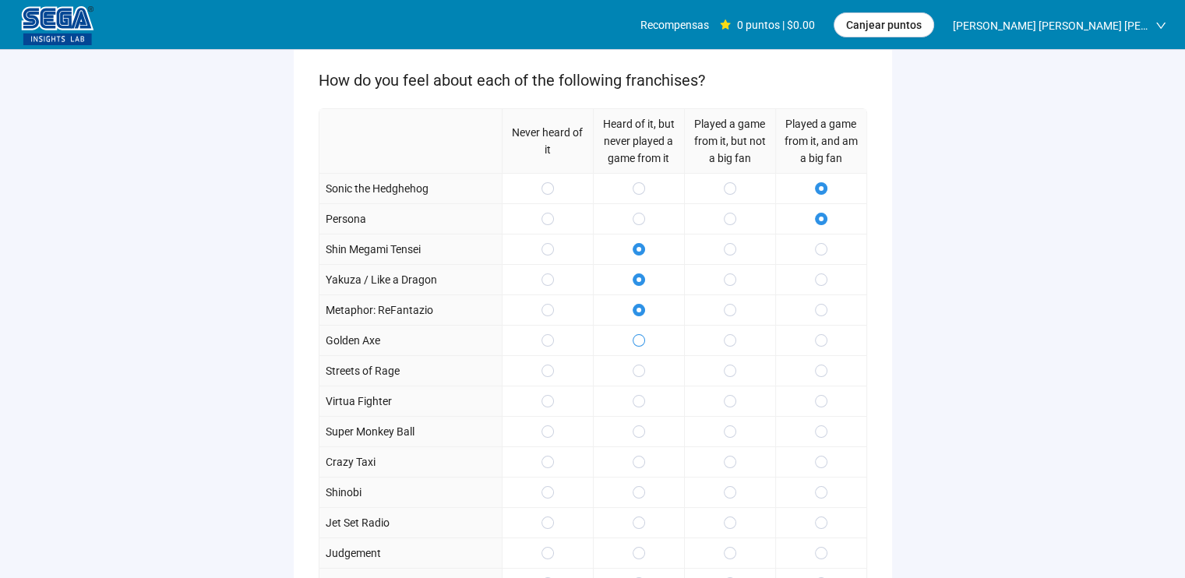
click at [635, 338] on span at bounding box center [638, 340] width 12 height 12
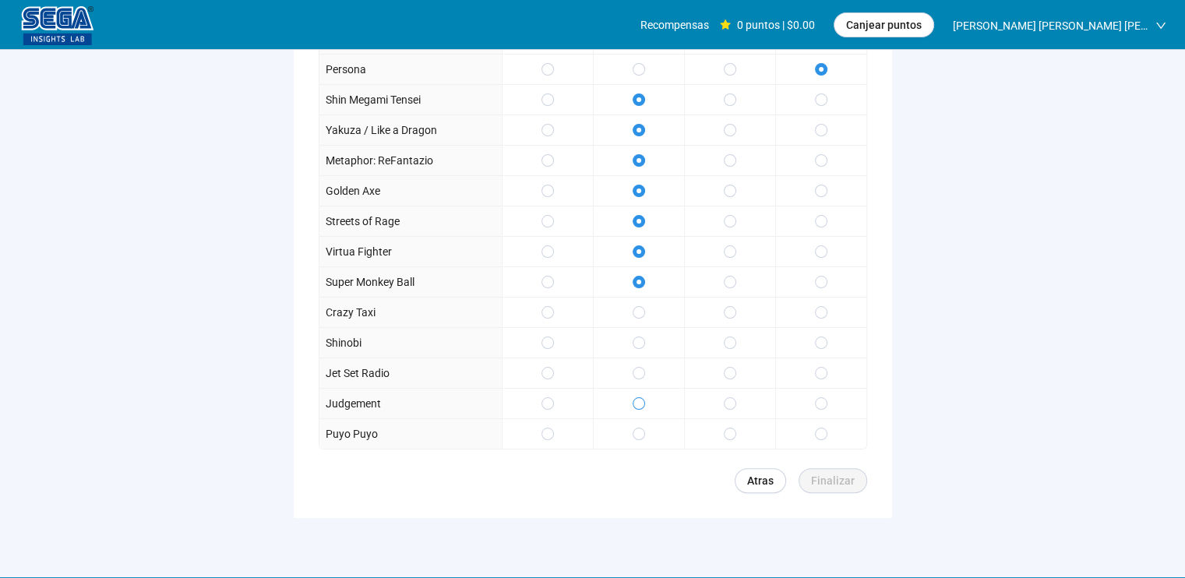
scroll to position [312, 0]
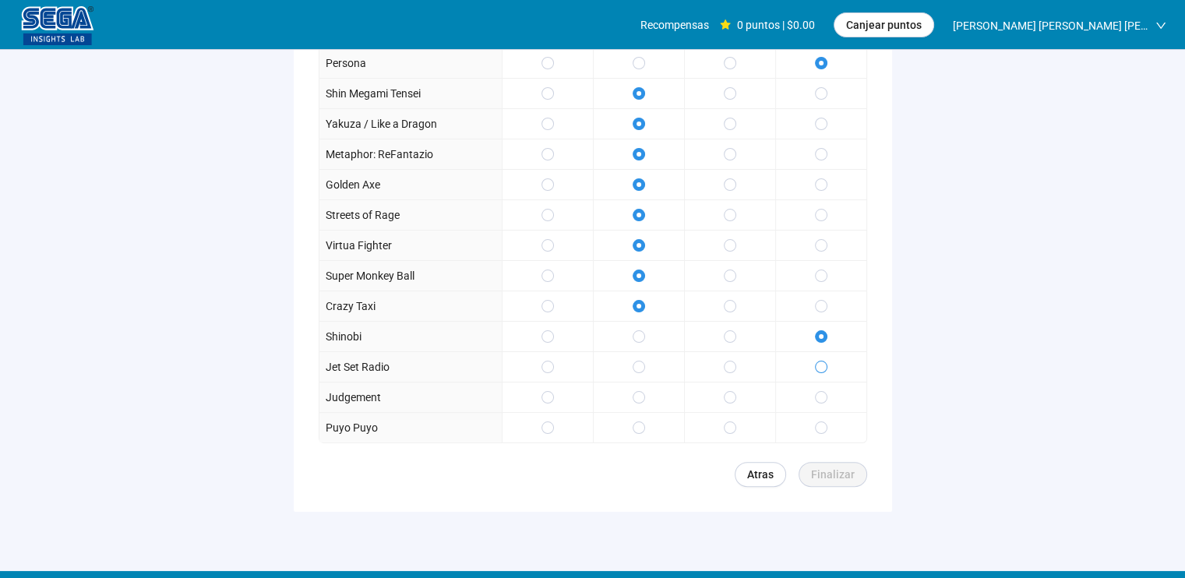
click at [825, 362] on span at bounding box center [821, 367] width 12 height 12
click at [832, 467] on span "Finalizar" at bounding box center [833, 474] width 44 height 17
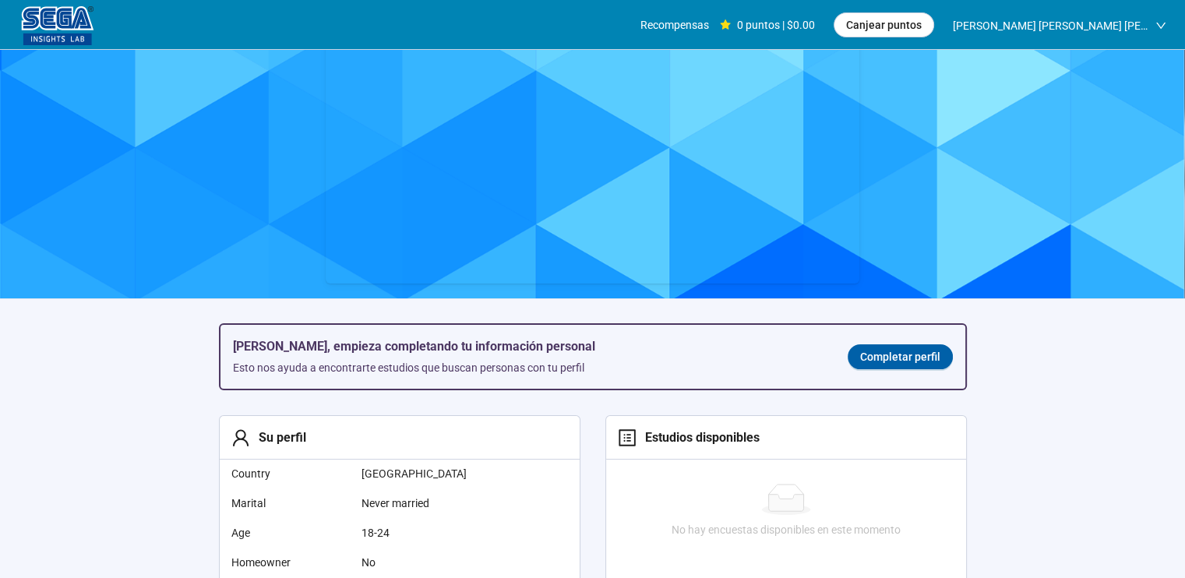
scroll to position [156, 0]
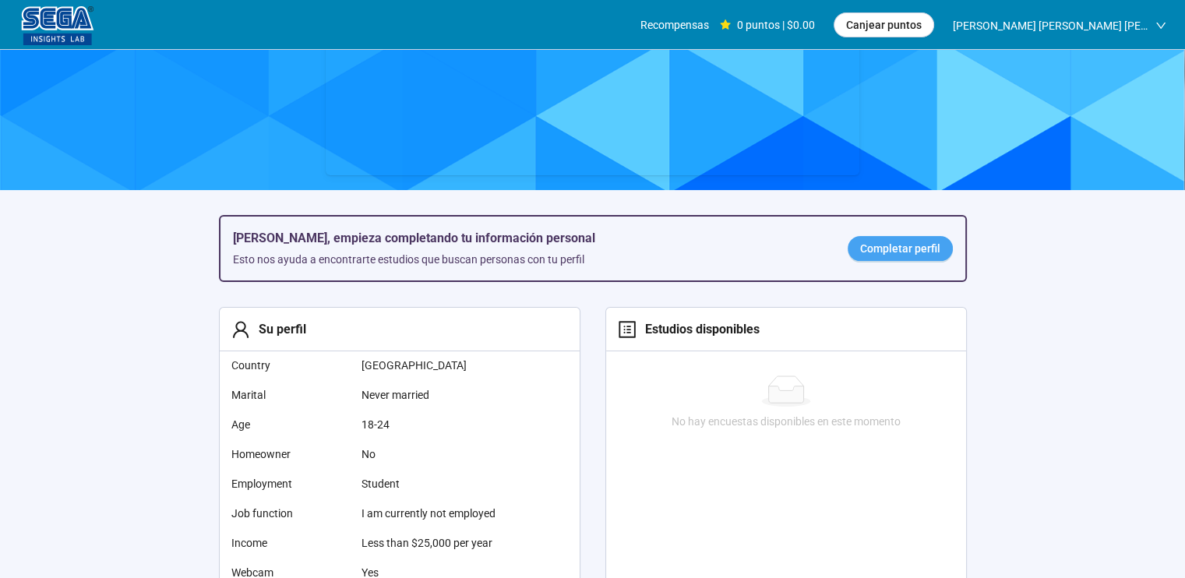
click at [900, 242] on span "Completar perfil" at bounding box center [900, 248] width 80 height 17
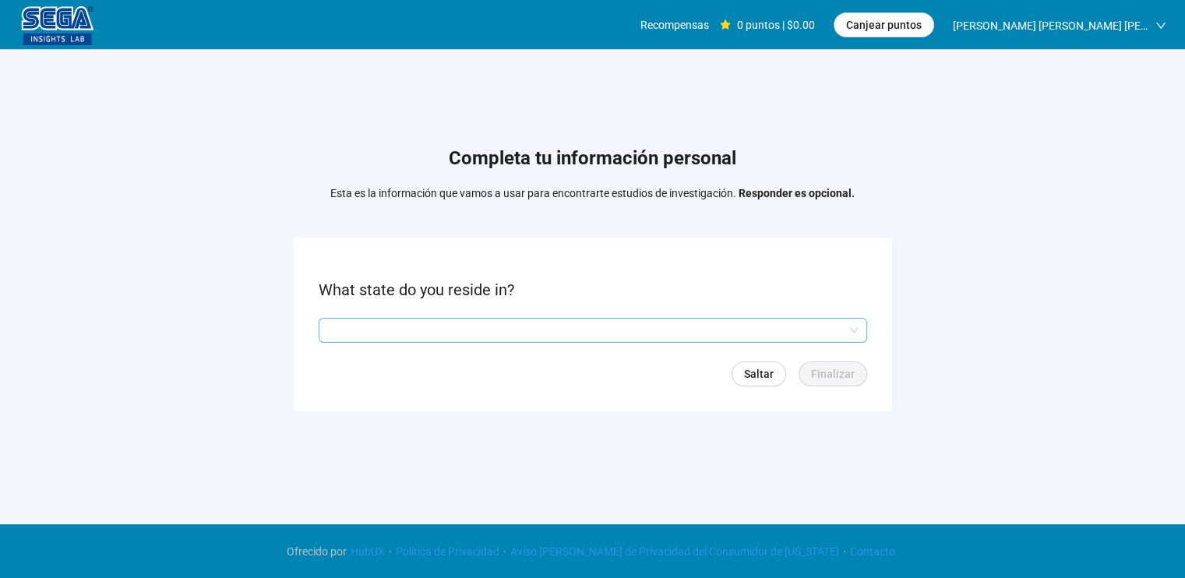
click at [590, 328] on input "search" at bounding box center [593, 330] width 530 height 23
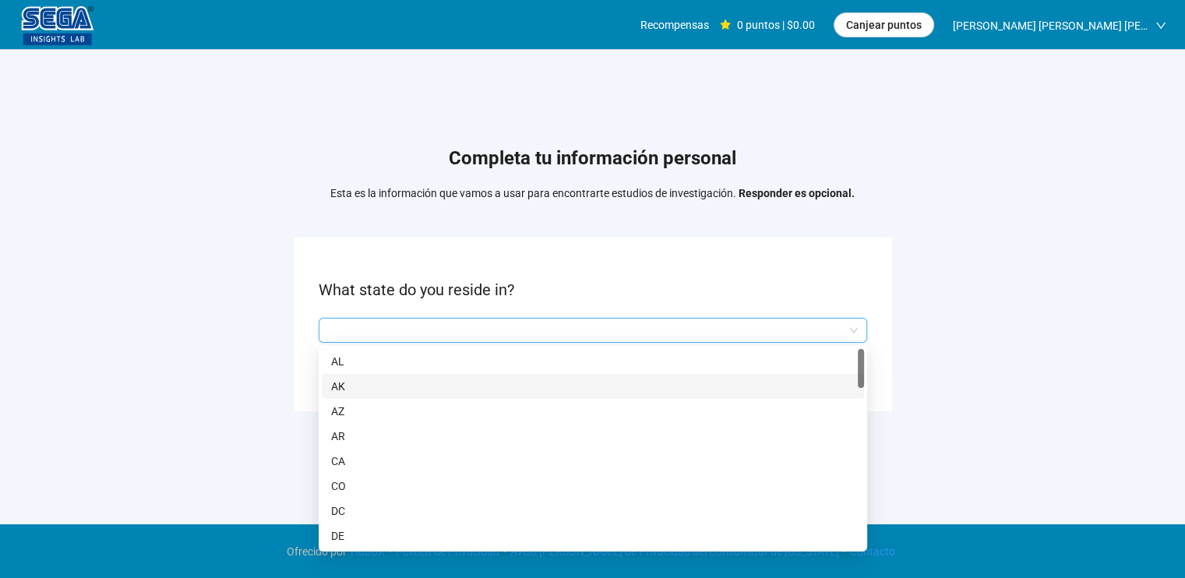
drag, startPoint x: 859, startPoint y: 379, endPoint x: 950, endPoint y: 313, distance: 112.2
click at [879, 304] on form "What state do you reside in? Q2hhcmFjdGVyaXN0aWNBbnN3ZXJOb2RlOjY0YTQ0Yjc2LTIzY2…" at bounding box center [593, 325] width 598 height 174
click at [991, 319] on div "Completa tu información personal Esta es la información que vamos a usar para e…" at bounding box center [592, 282] width 1185 height 465
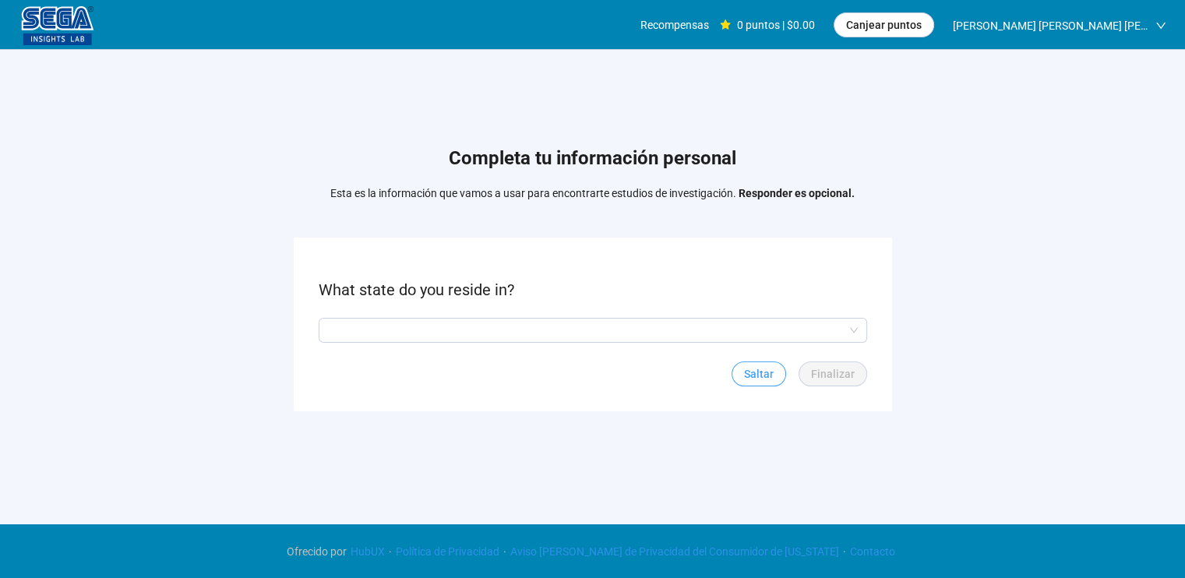
click at [753, 375] on span "Saltar" at bounding box center [759, 373] width 30 height 17
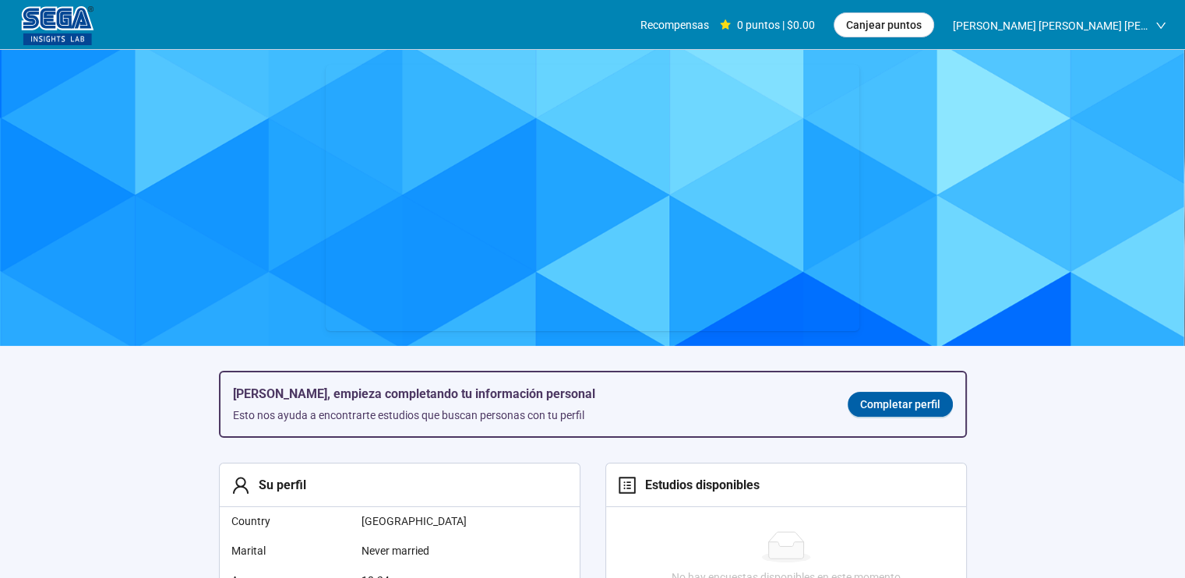
click at [1062, 459] on section "[PERSON_NAME], empieza completando tu información personal Esto nos ayuda a enc…" at bounding box center [592, 559] width 1185 height 1019
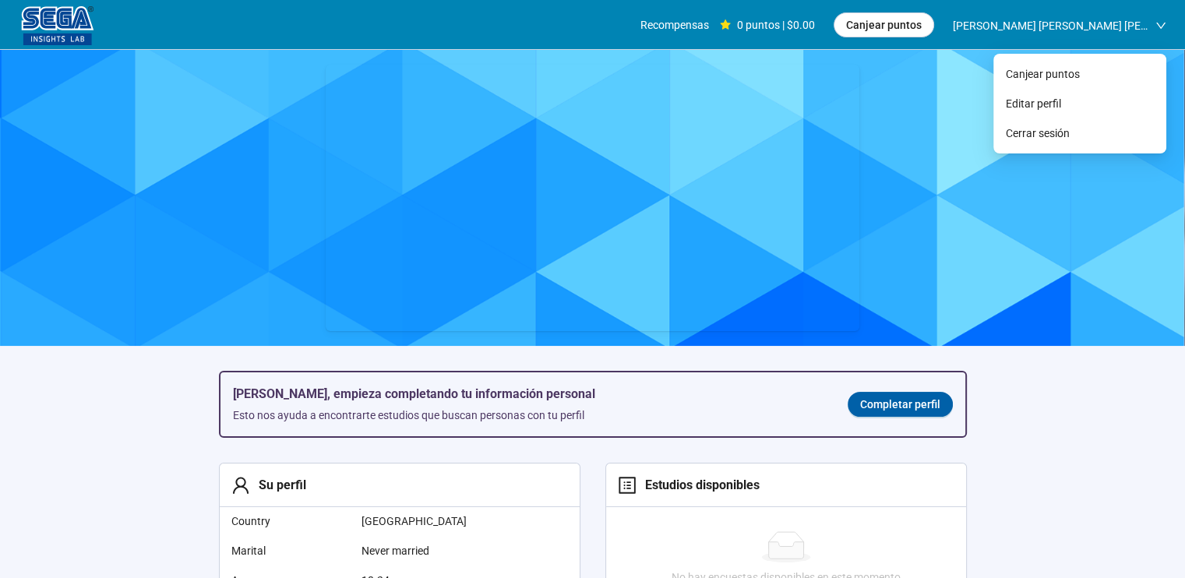
click at [1106, 21] on span "[PERSON_NAME] [PERSON_NAME] [PERSON_NAME]" at bounding box center [1050, 26] width 195 height 50
click at [1042, 74] on span "Canjear puntos" at bounding box center [1080, 73] width 148 height 17
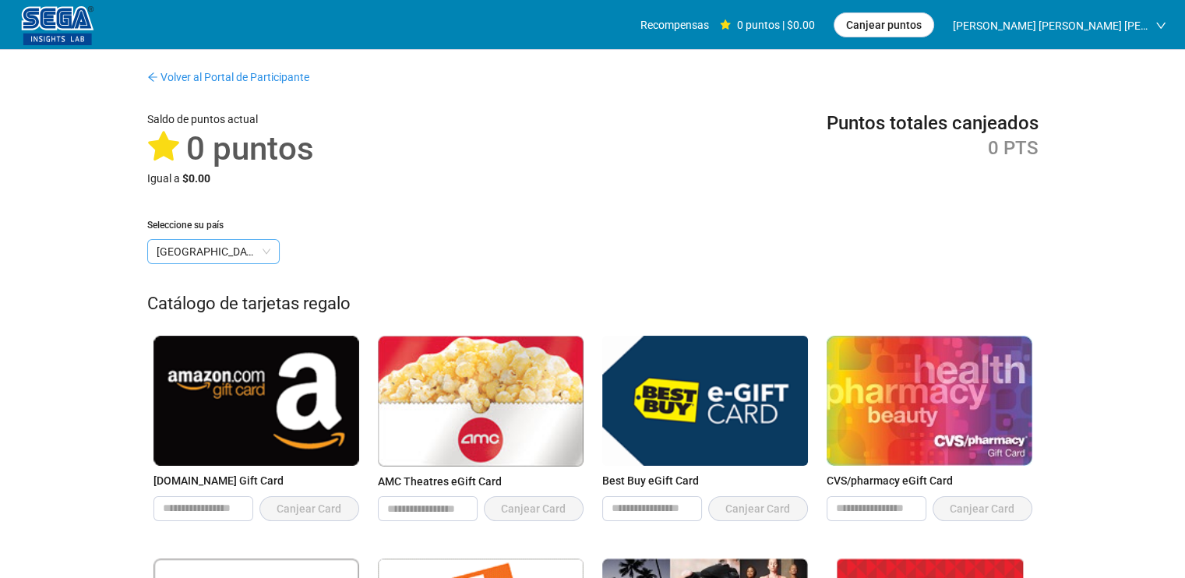
click at [245, 255] on span "[GEOGRAPHIC_DATA]" at bounding box center [214, 251] width 114 height 23
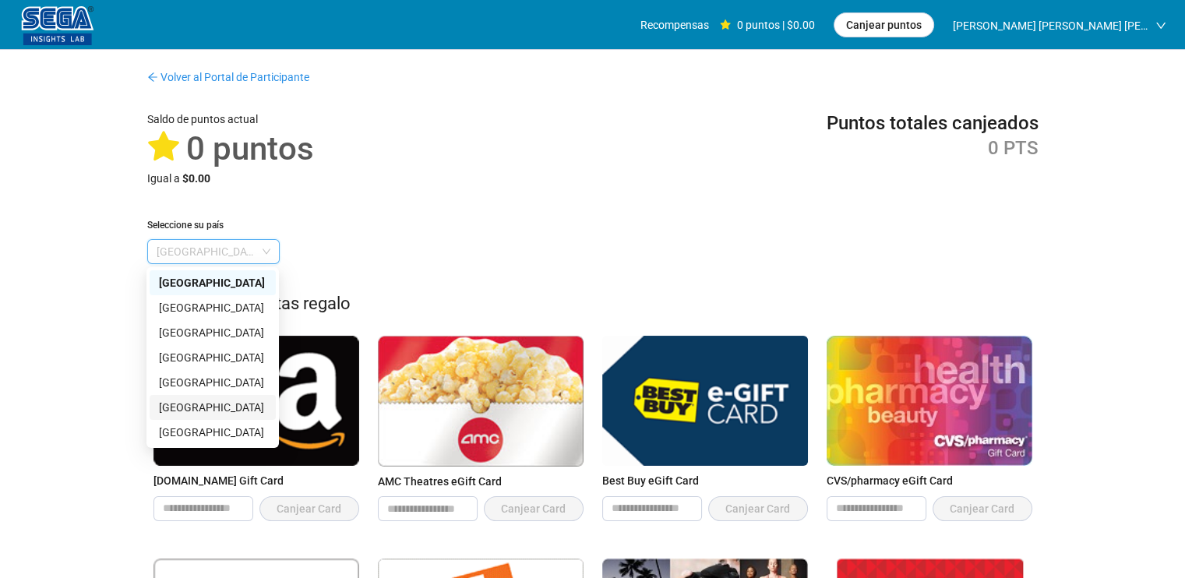
click at [210, 407] on div "[GEOGRAPHIC_DATA]" at bounding box center [212, 407] width 107 height 17
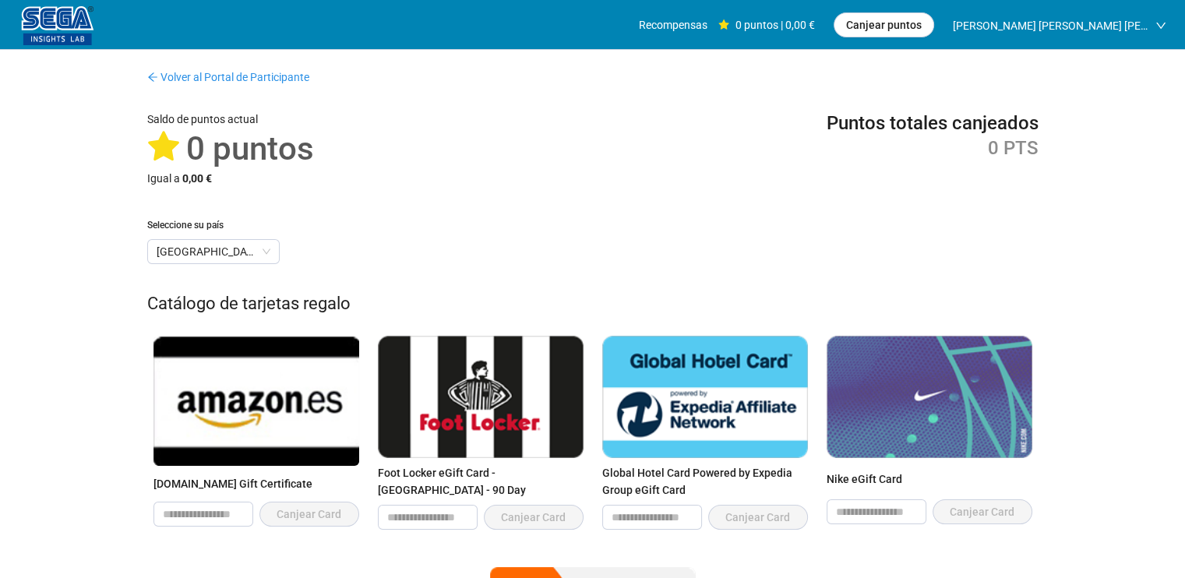
click at [361, 252] on div "Seleccione su país [GEOGRAPHIC_DATA]" at bounding box center [592, 241] width 891 height 46
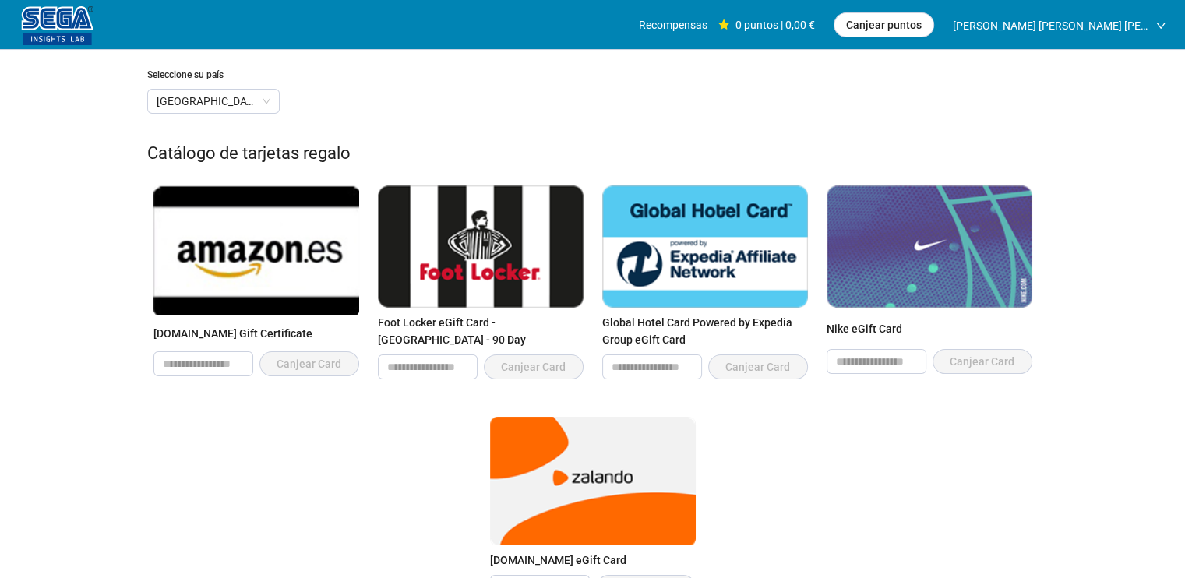
scroll to position [156, 0]
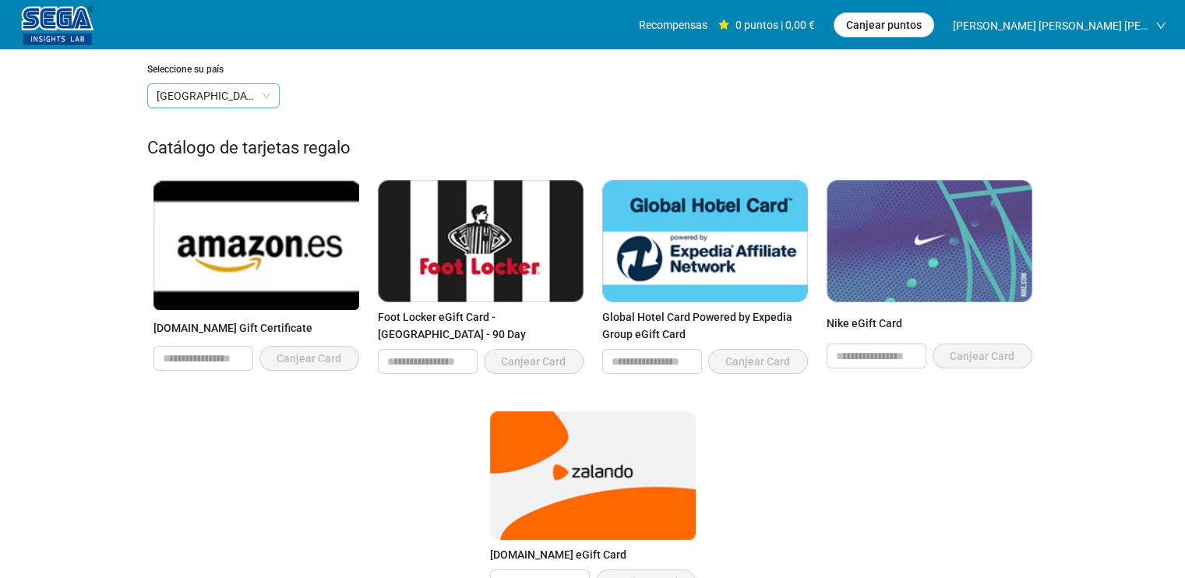
click at [234, 100] on span "[GEOGRAPHIC_DATA]" at bounding box center [214, 95] width 114 height 23
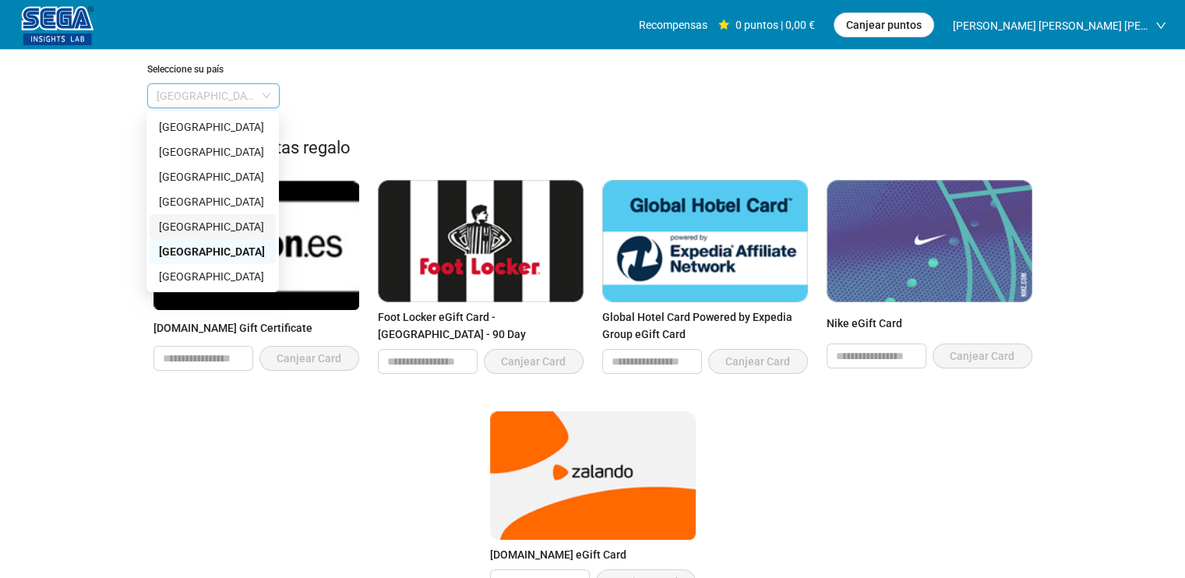
click at [207, 222] on div "[GEOGRAPHIC_DATA]" at bounding box center [212, 226] width 107 height 17
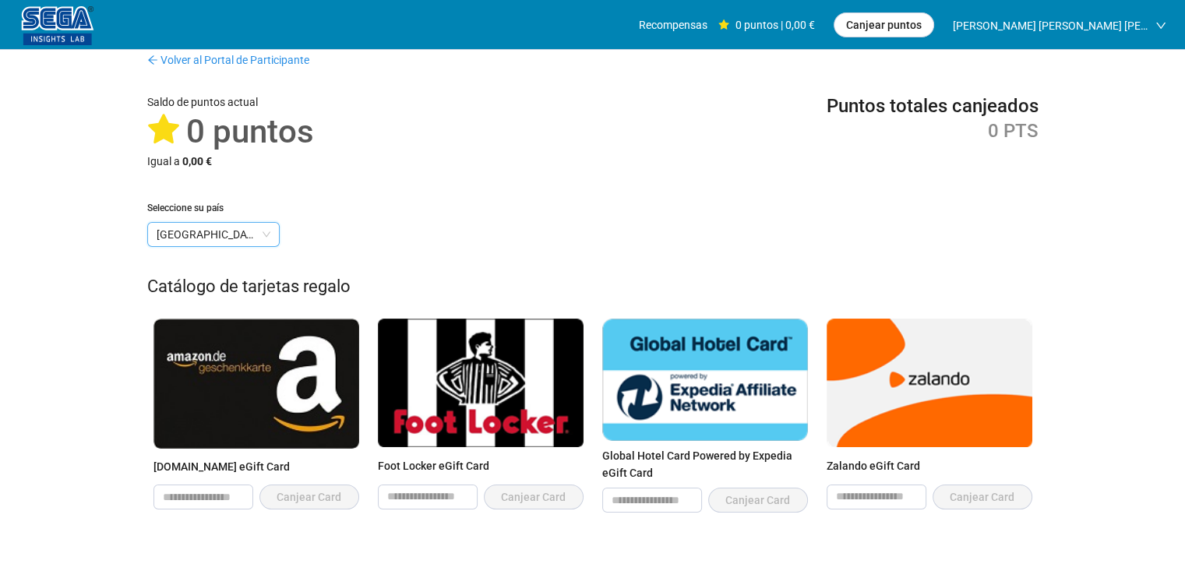
scroll to position [0, 0]
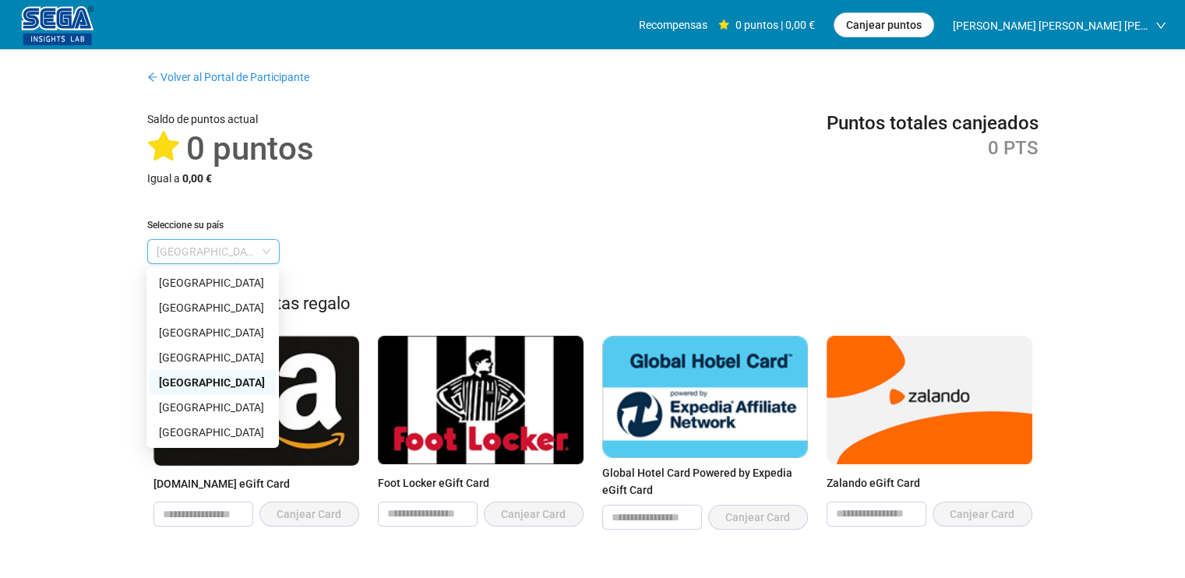
click at [242, 247] on span "[GEOGRAPHIC_DATA]" at bounding box center [214, 251] width 114 height 23
click at [202, 414] on div "[GEOGRAPHIC_DATA]" at bounding box center [212, 407] width 107 height 17
